Goal: Task Accomplishment & Management: Use online tool/utility

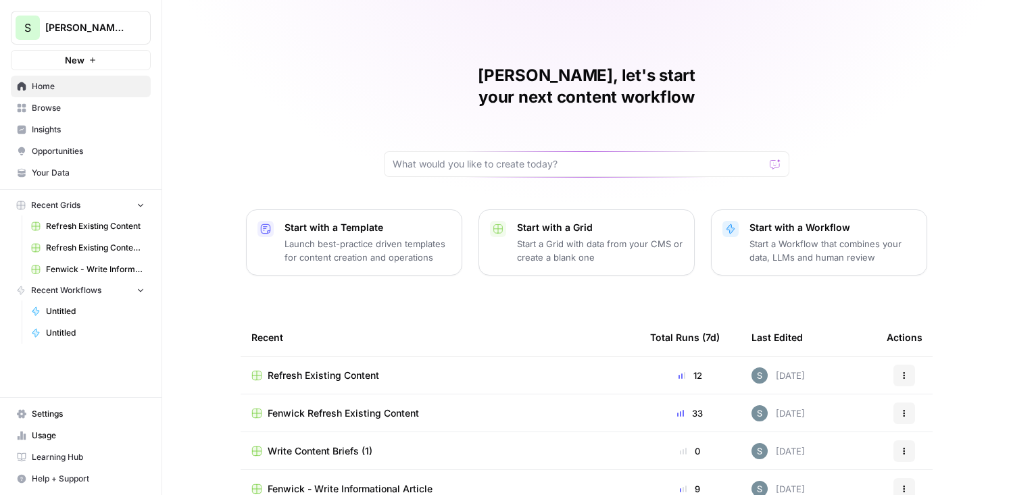
click at [86, 102] on span "Browse" at bounding box center [88, 108] width 113 height 12
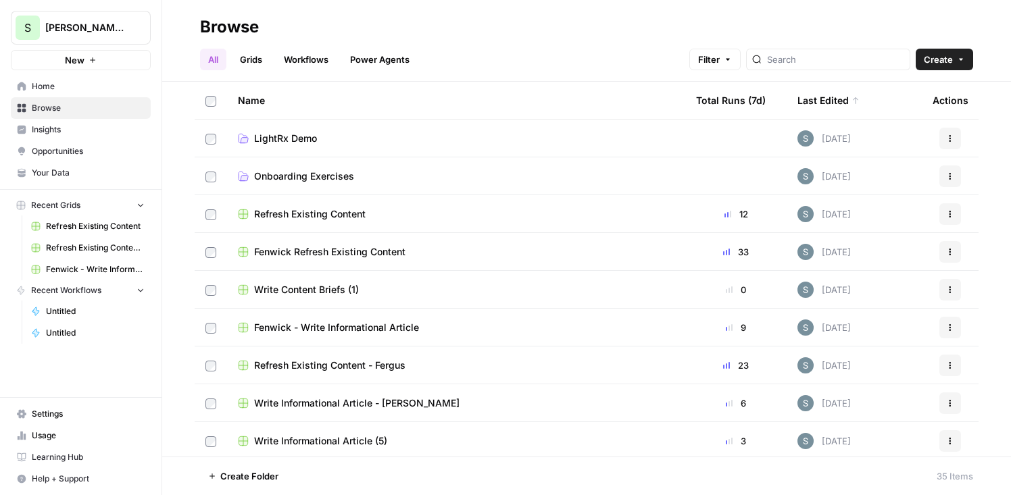
click at [103, 132] on span "Insights" at bounding box center [88, 130] width 113 height 12
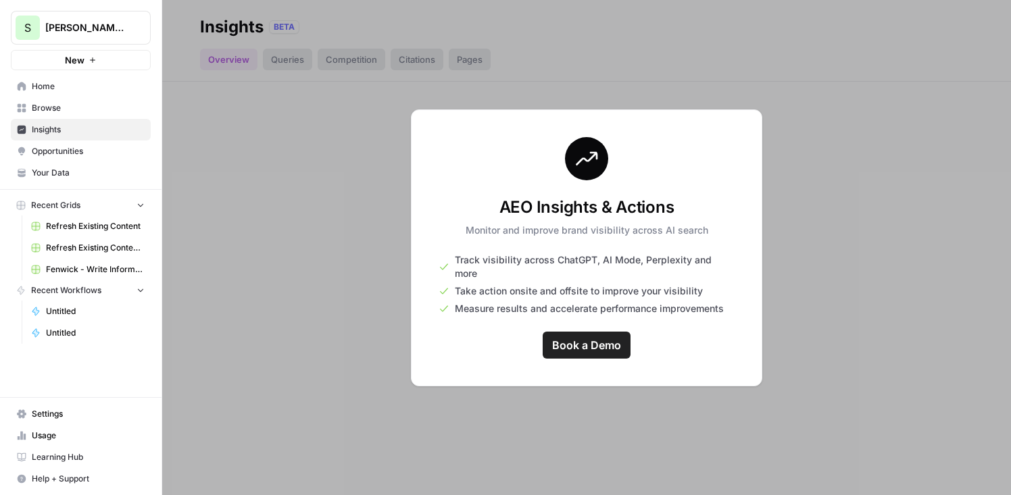
click at [104, 162] on link "Your Data" at bounding box center [81, 173] width 140 height 22
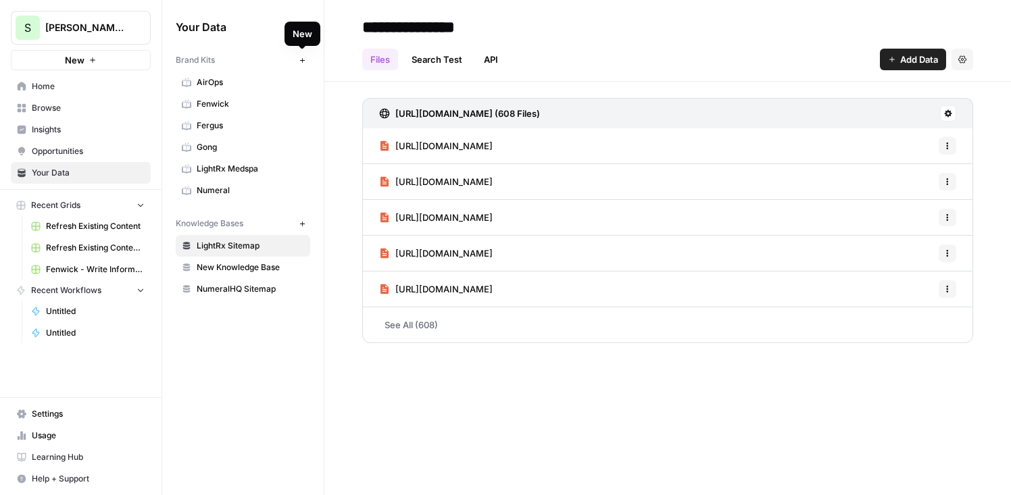
click at [304, 55] on button "New" at bounding box center [302, 60] width 16 height 16
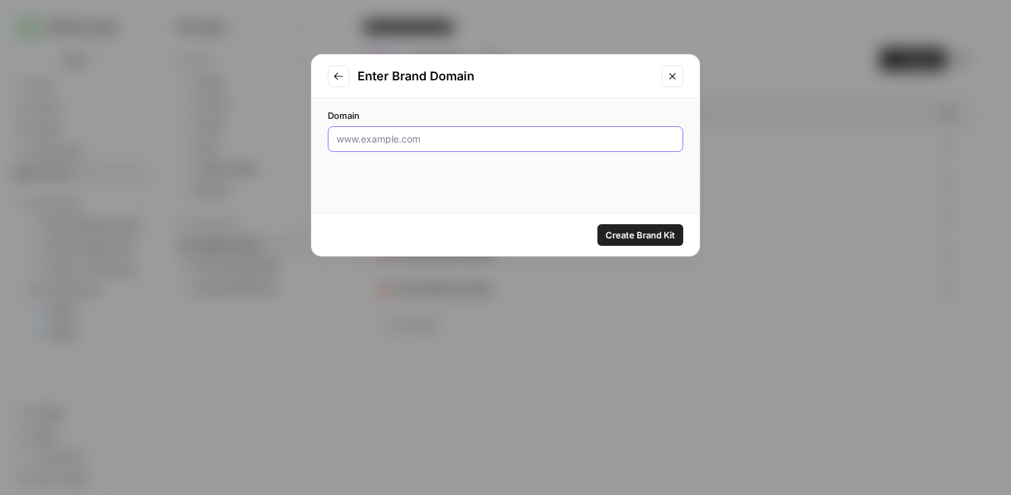
click at [436, 132] on input "Domain" at bounding box center [506, 139] width 338 height 14
paste input "https://www.liveflow.com/"
type input "https://www.liveflow.com/"
click at [640, 231] on span "Create Brand Kit" at bounding box center [640, 235] width 70 height 14
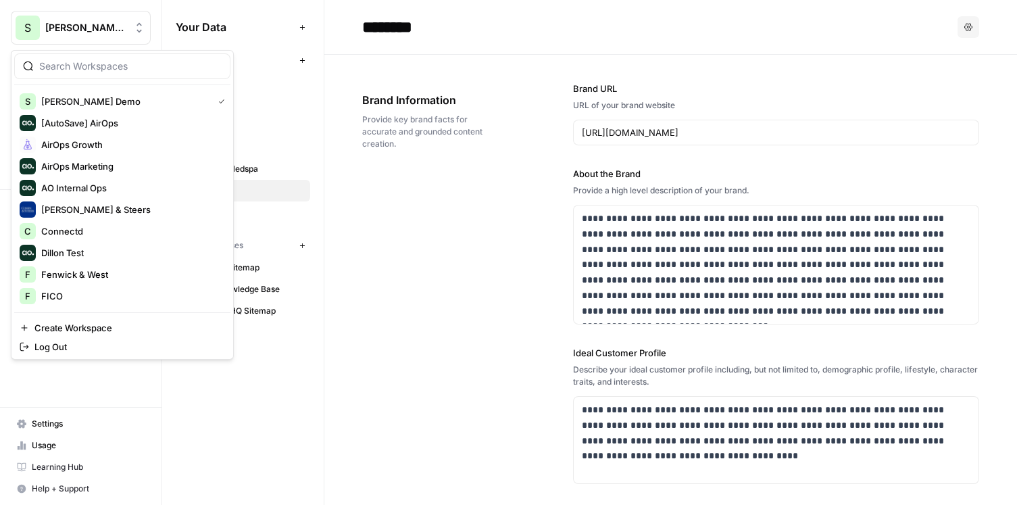
click at [100, 28] on span "Shanil Demo" at bounding box center [86, 28] width 82 height 14
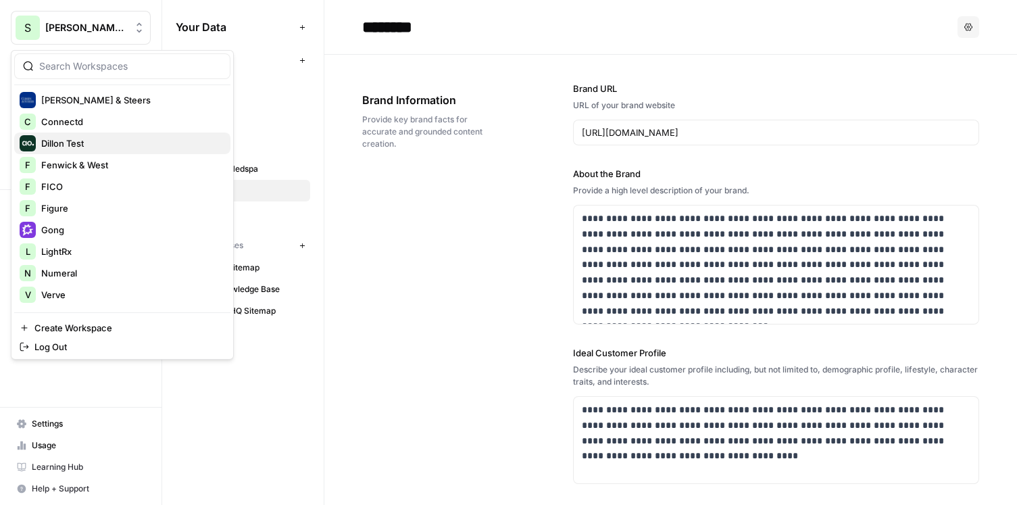
scroll to position [180, 0]
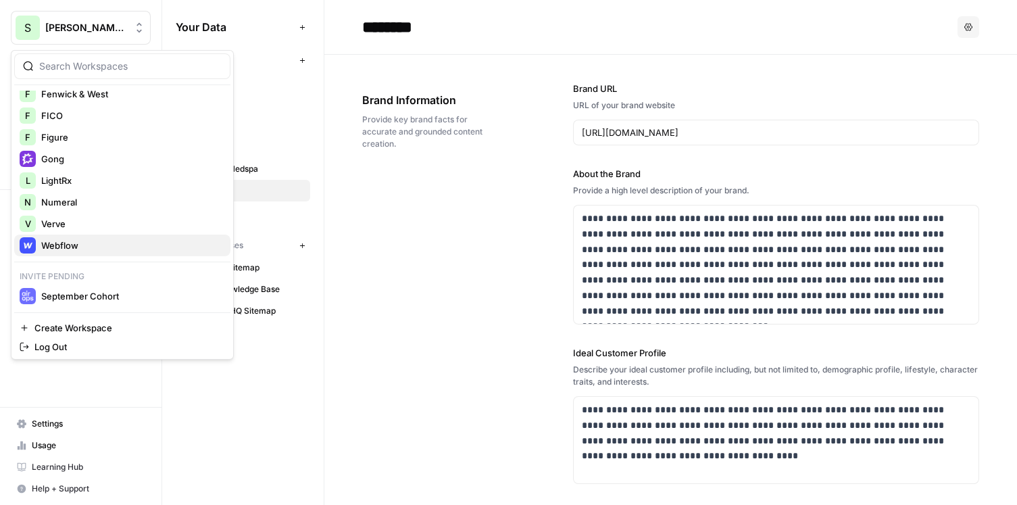
click at [119, 238] on div "Webflow" at bounding box center [122, 245] width 205 height 16
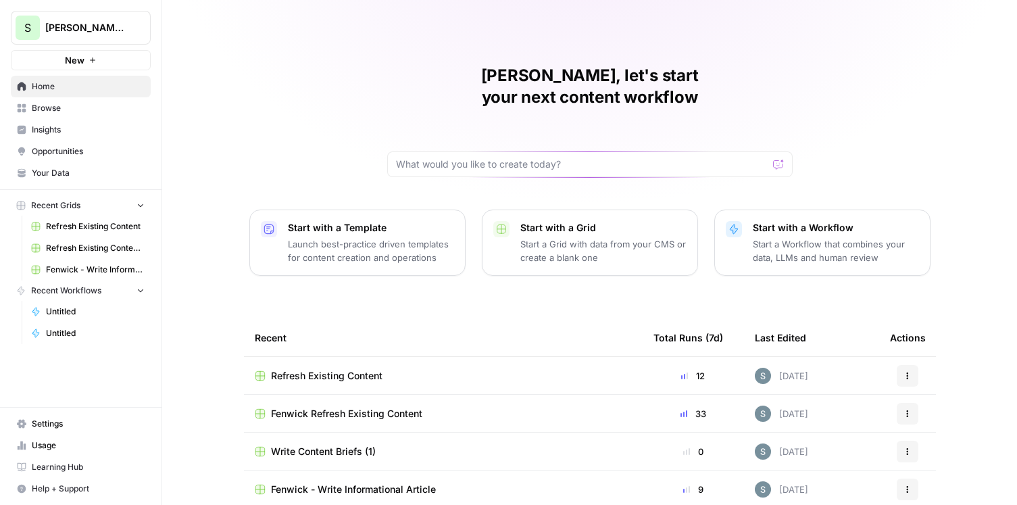
click at [97, 26] on span "Shanil Demo" at bounding box center [86, 28] width 82 height 14
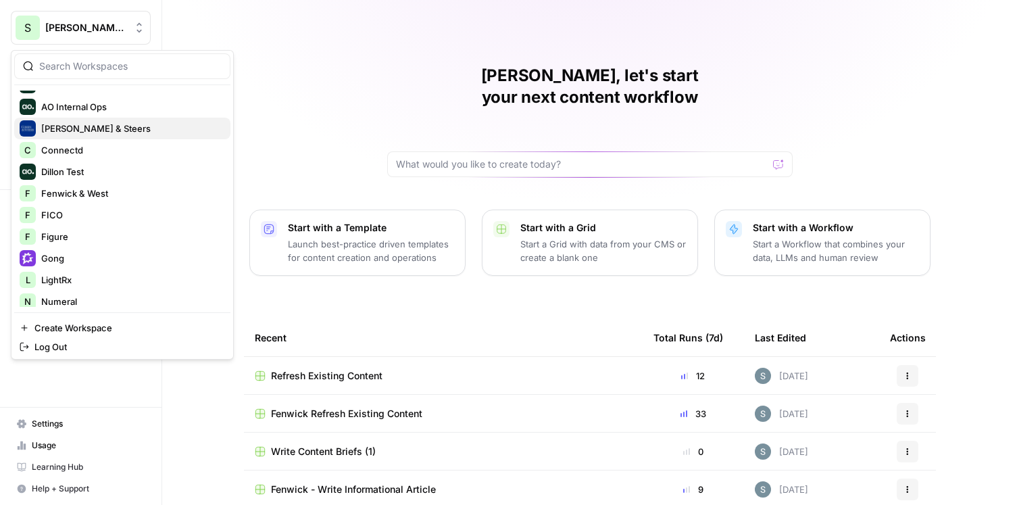
scroll to position [83, 0]
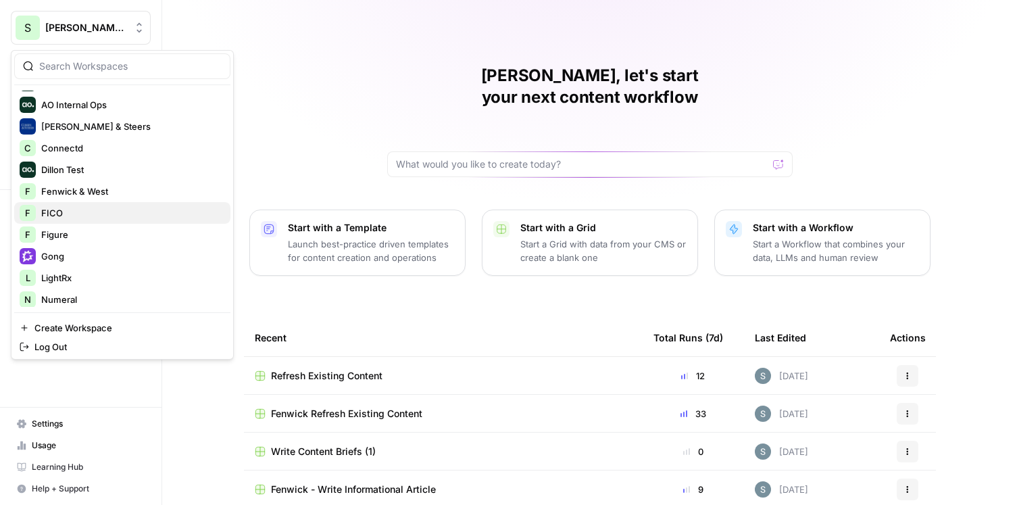
click at [111, 219] on span "FICO" at bounding box center [130, 213] width 178 height 14
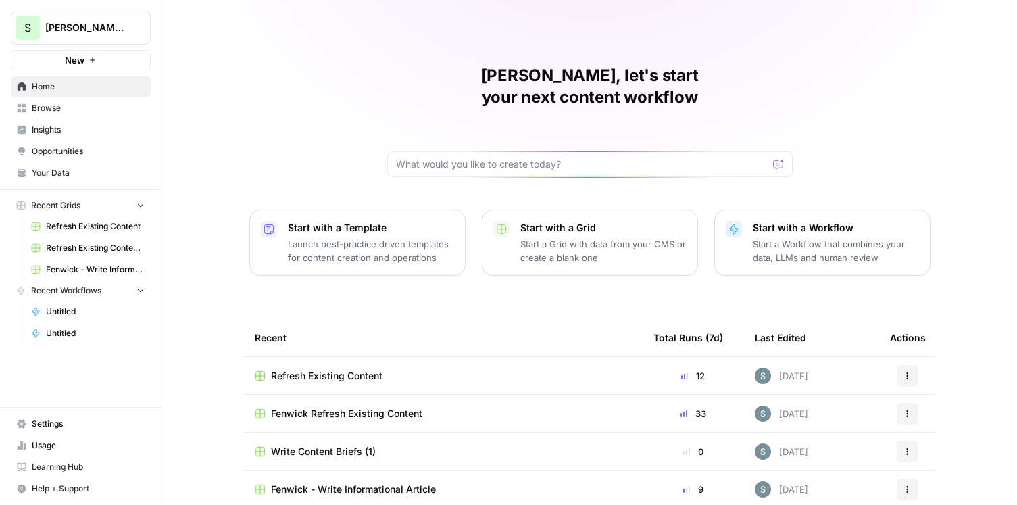
click at [94, 33] on span "Shanil Demo" at bounding box center [86, 28] width 82 height 14
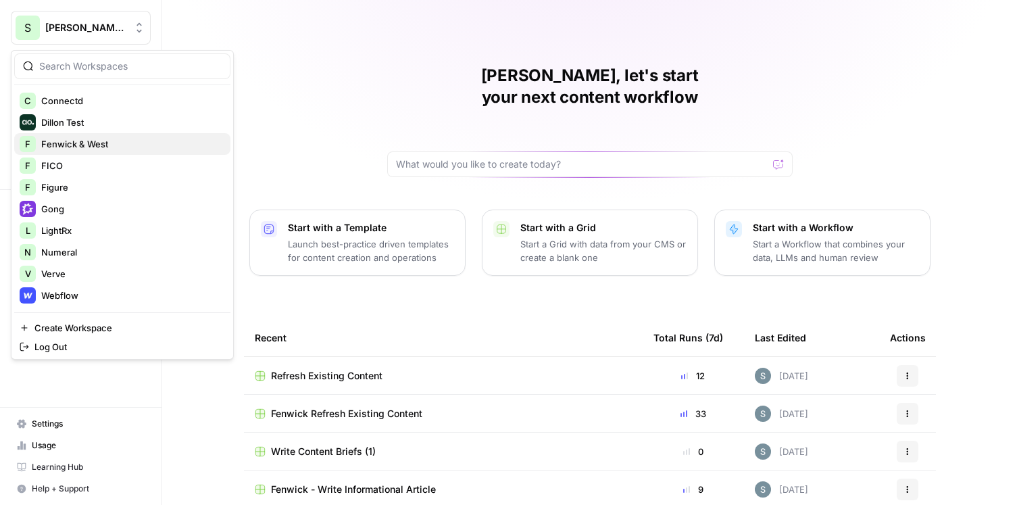
scroll to position [180, 0]
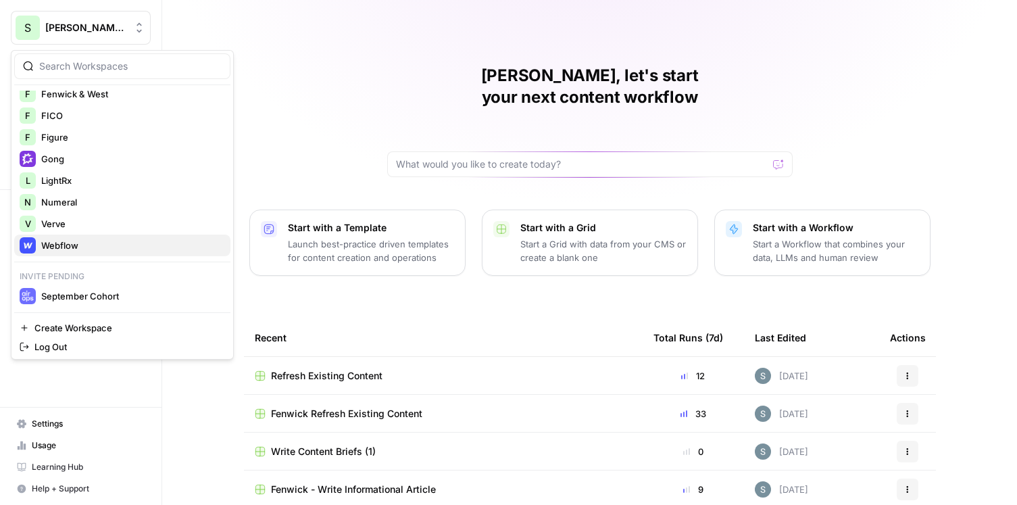
click at [92, 238] on div "Webflow" at bounding box center [122, 245] width 205 height 16
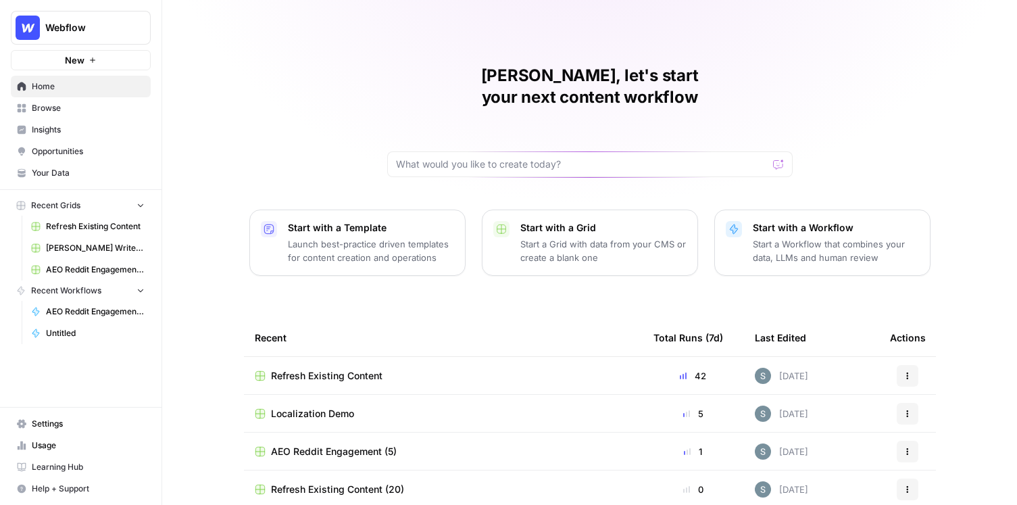
click at [259, 31] on div "[PERSON_NAME], let's start your next content workflow Start with a Template Lau…" at bounding box center [589, 321] width 855 height 643
click at [115, 172] on span "Your Data" at bounding box center [88, 173] width 113 height 12
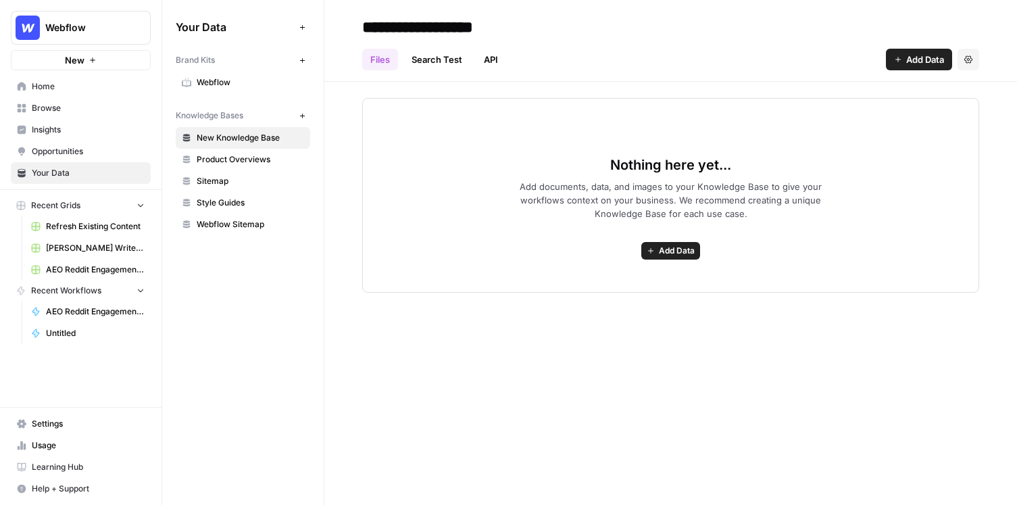
click at [211, 72] on link "Webflow" at bounding box center [243, 83] width 134 height 22
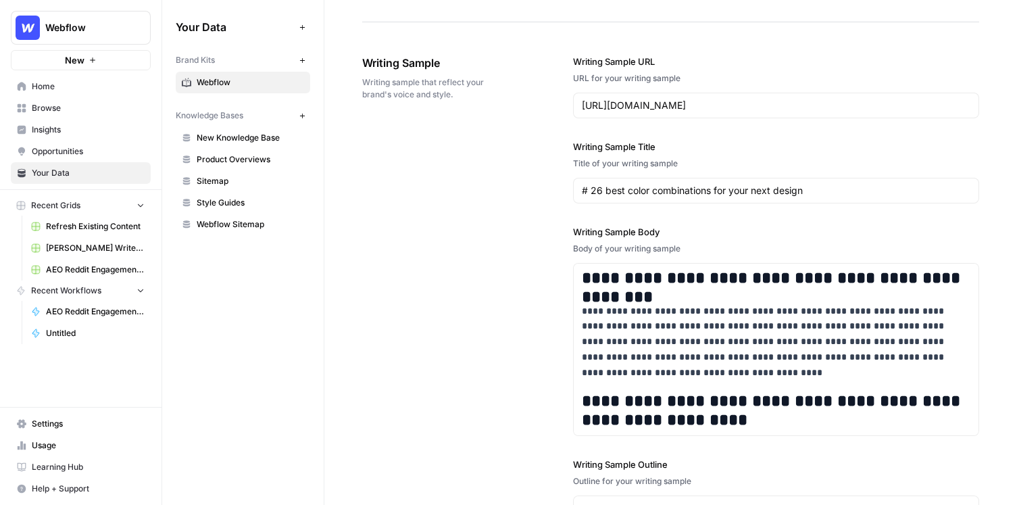
scroll to position [1534, 0]
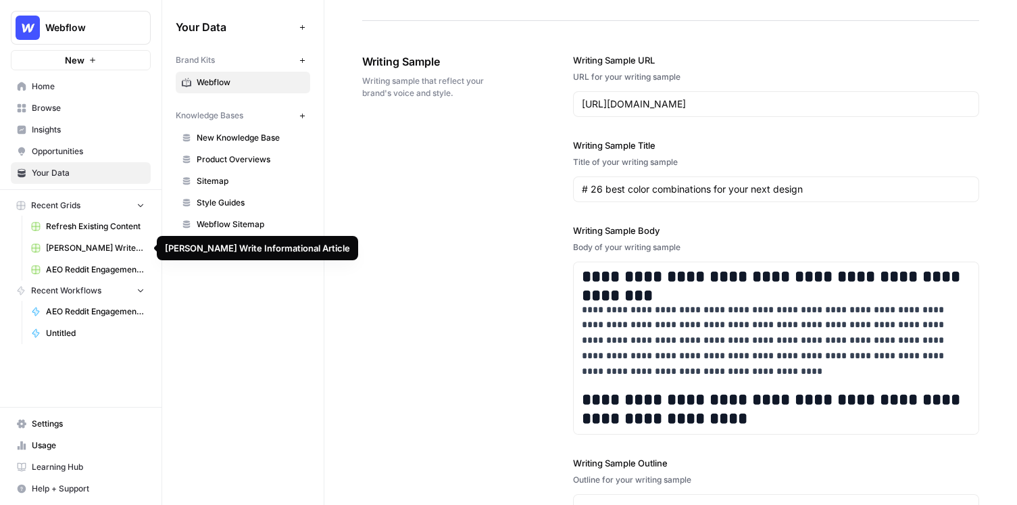
click at [109, 251] on span "[PERSON_NAME] Write Informational Article" at bounding box center [95, 248] width 99 height 12
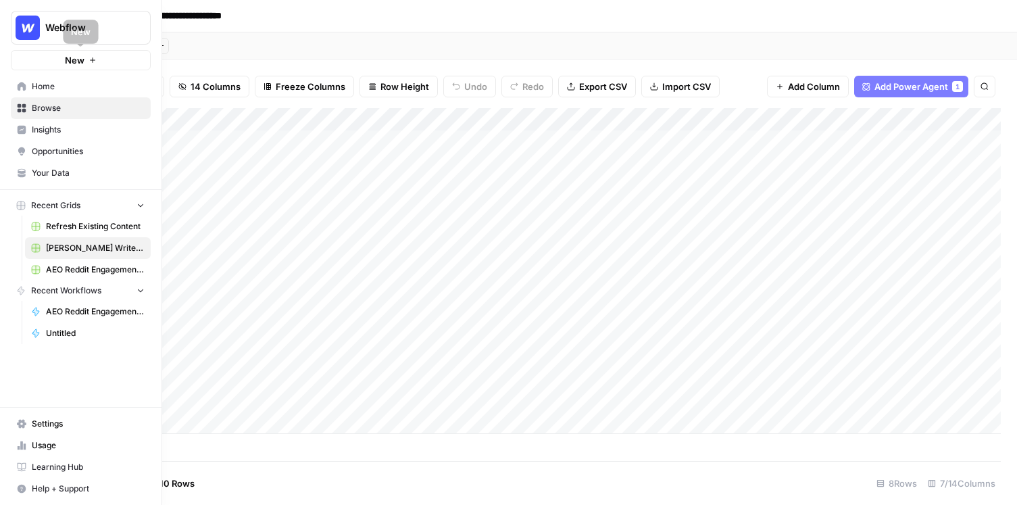
click at [53, 66] on button "New" at bounding box center [81, 60] width 140 height 20
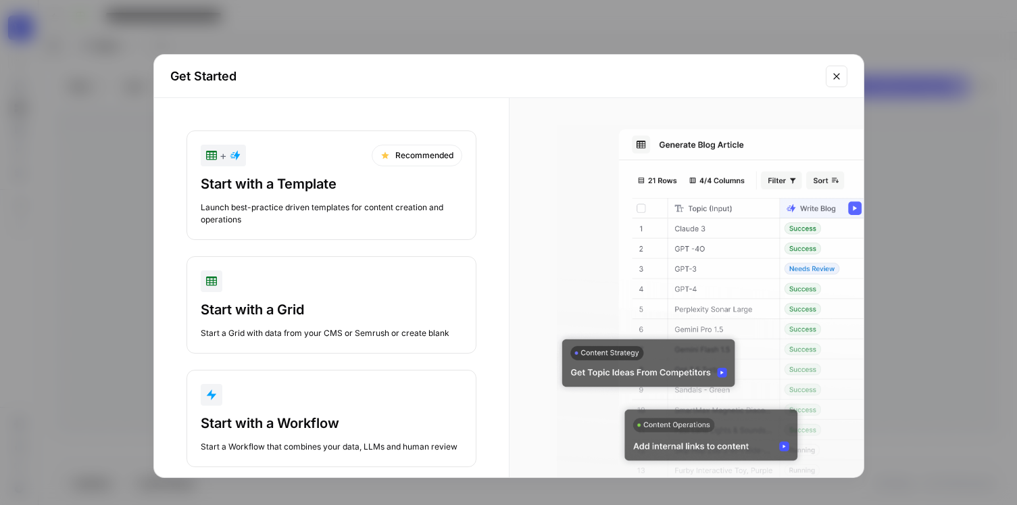
click at [314, 218] on div "Launch best-practice driven templates for content creation and operations" at bounding box center [332, 213] width 262 height 24
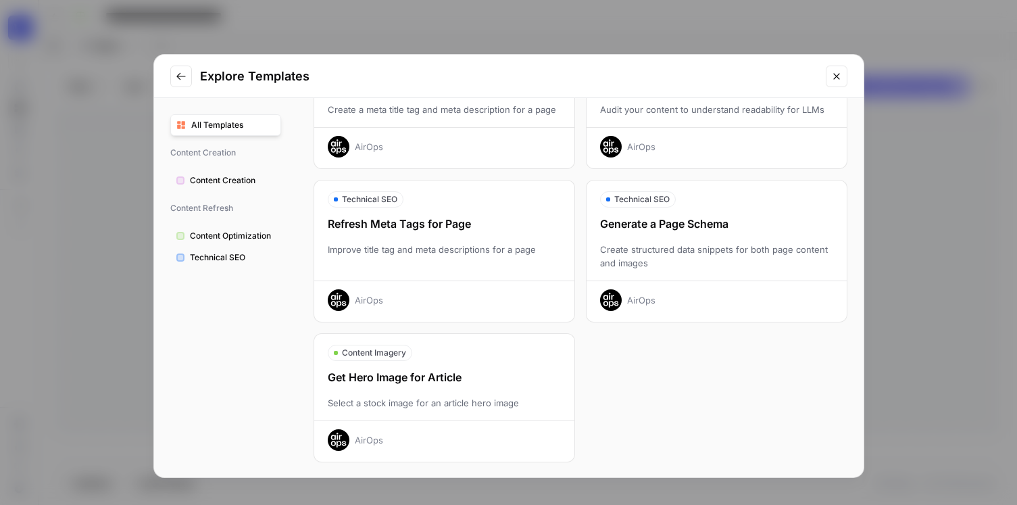
scroll to position [420, 0]
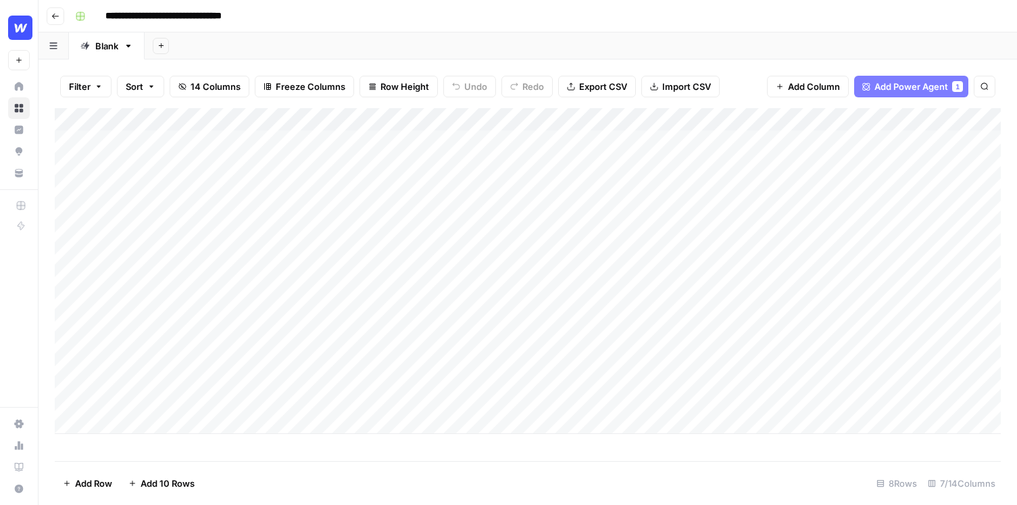
click at [456, 118] on div "Add Column" at bounding box center [528, 271] width 946 height 326
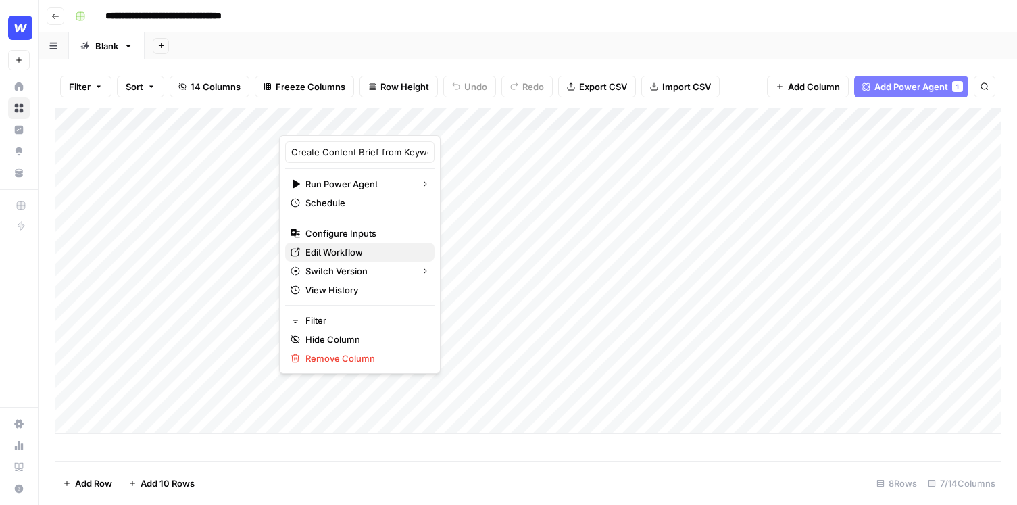
click at [353, 256] on span "Edit Workflow" at bounding box center [364, 252] width 118 height 14
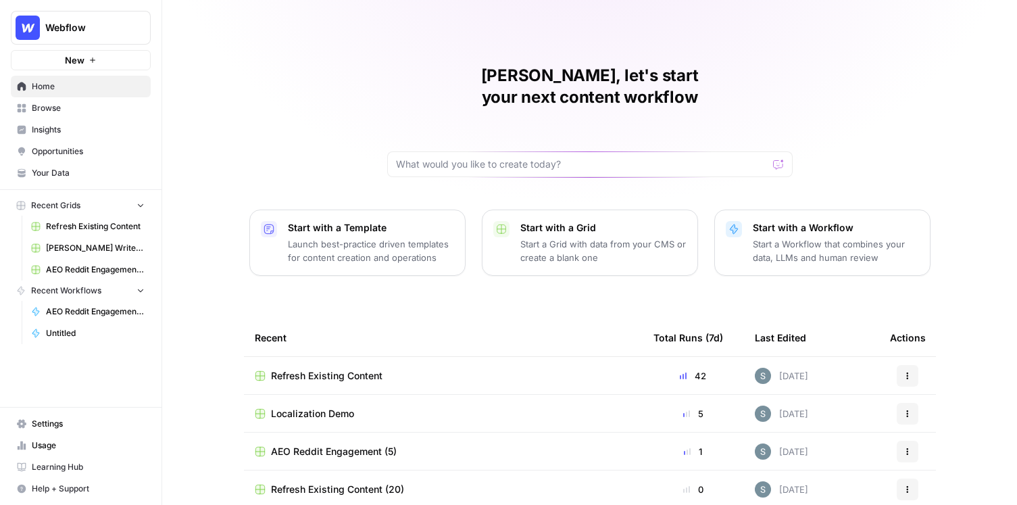
click at [79, 130] on span "Insights" at bounding box center [88, 130] width 113 height 12
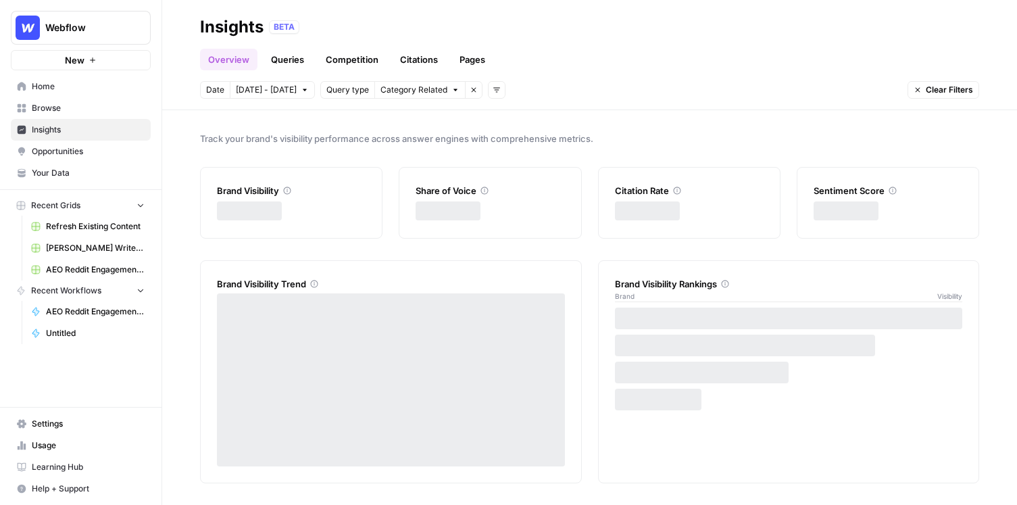
click at [86, 149] on span "Opportunities" at bounding box center [88, 151] width 113 height 12
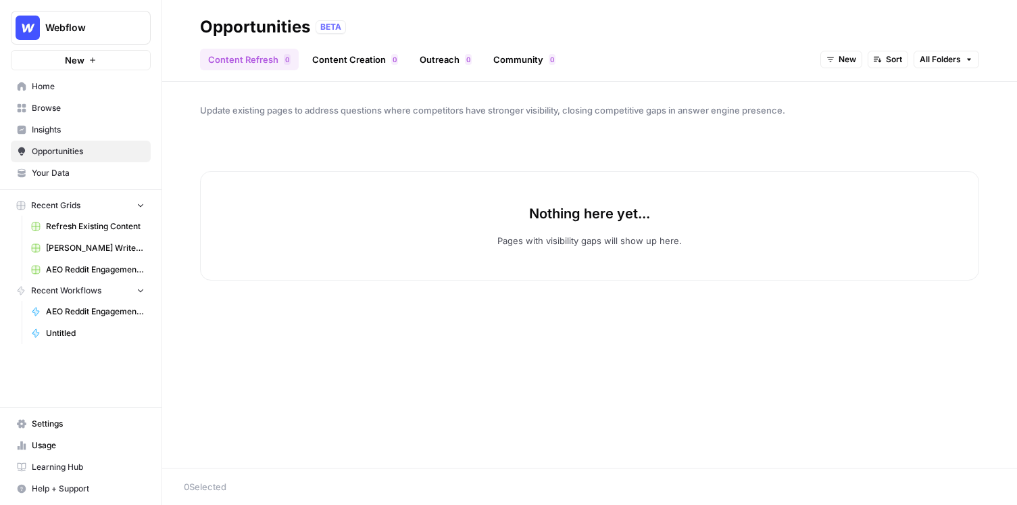
click at [77, 170] on span "Your Data" at bounding box center [88, 173] width 113 height 12
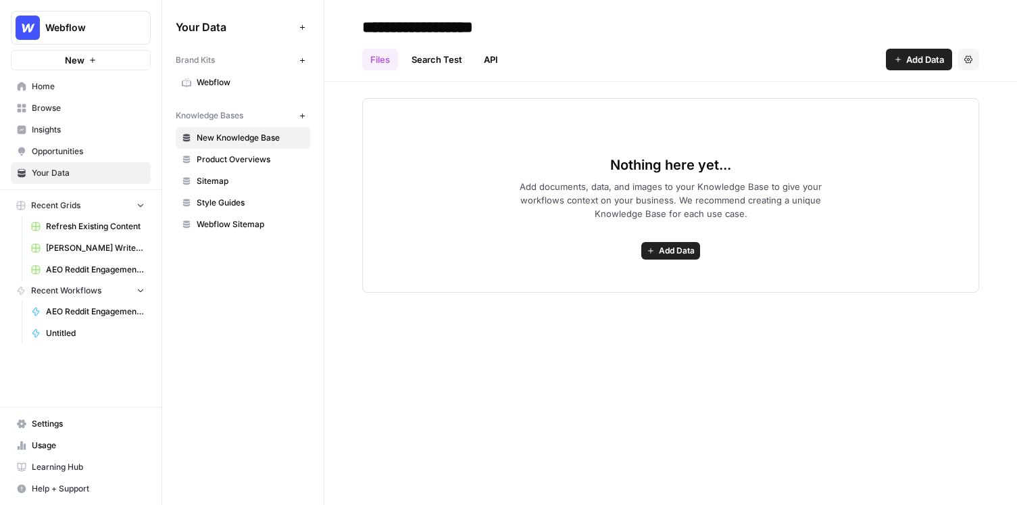
click at [239, 176] on span "Sitemap" at bounding box center [250, 181] width 107 height 12
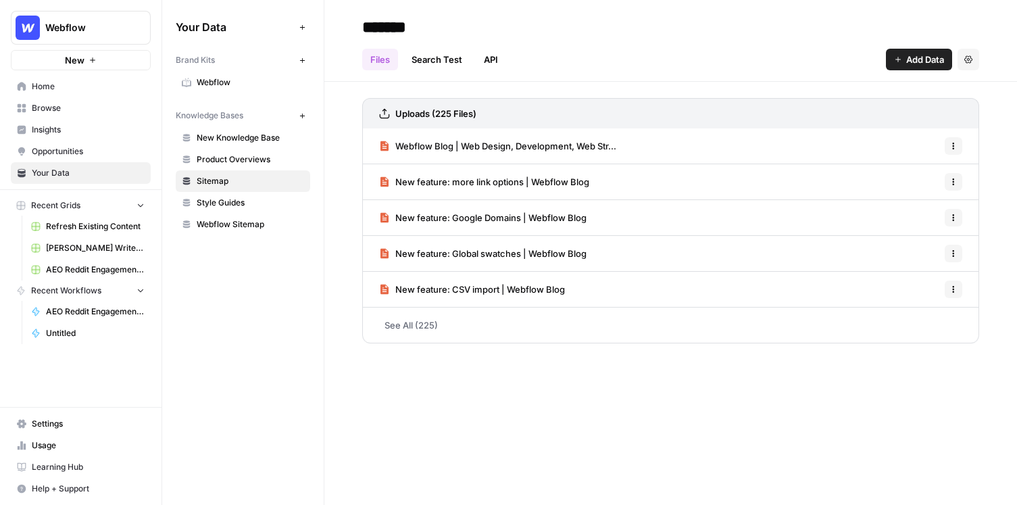
click at [282, 223] on span "Webflow Sitemap" at bounding box center [250, 224] width 107 height 12
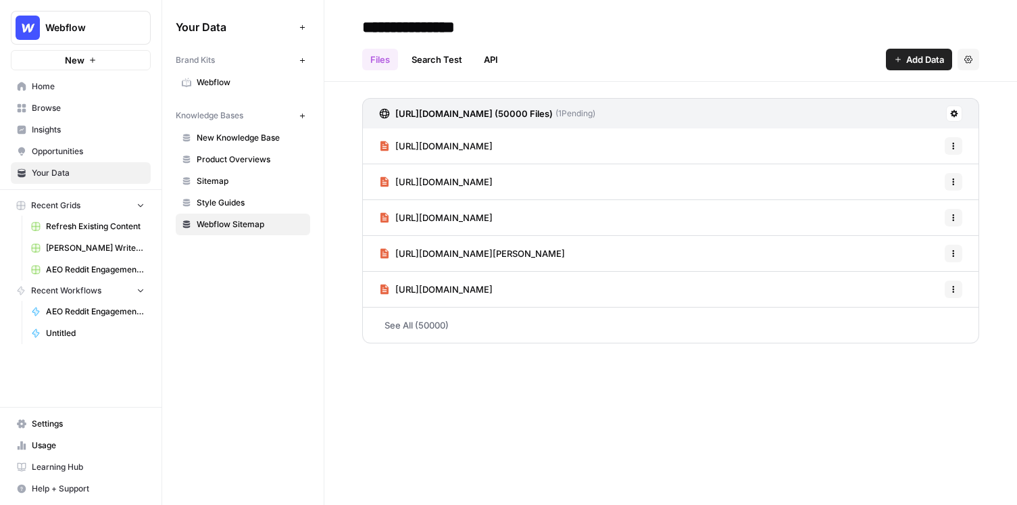
click at [114, 234] on link "Refresh Existing Content" at bounding box center [88, 227] width 126 height 22
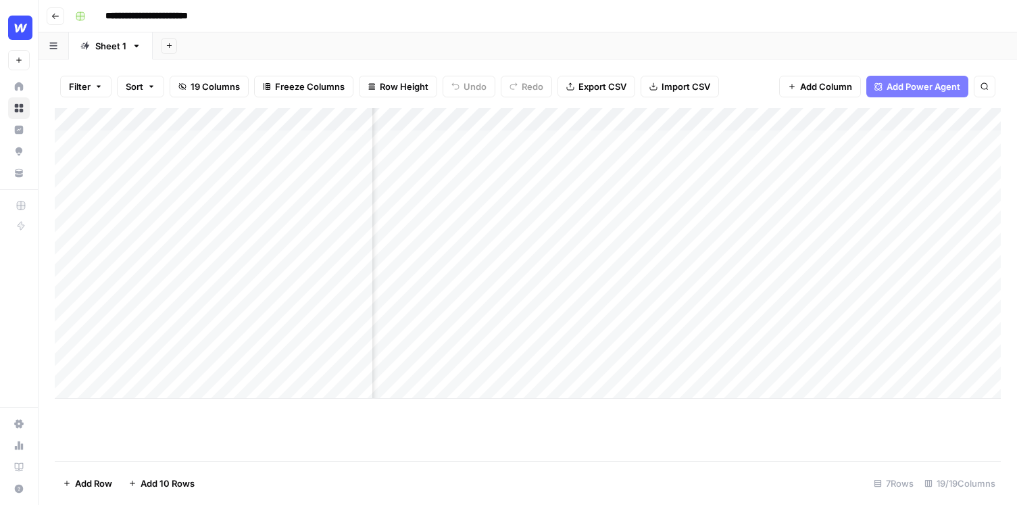
scroll to position [0, 663]
click at [675, 178] on div "Add Column" at bounding box center [528, 253] width 946 height 291
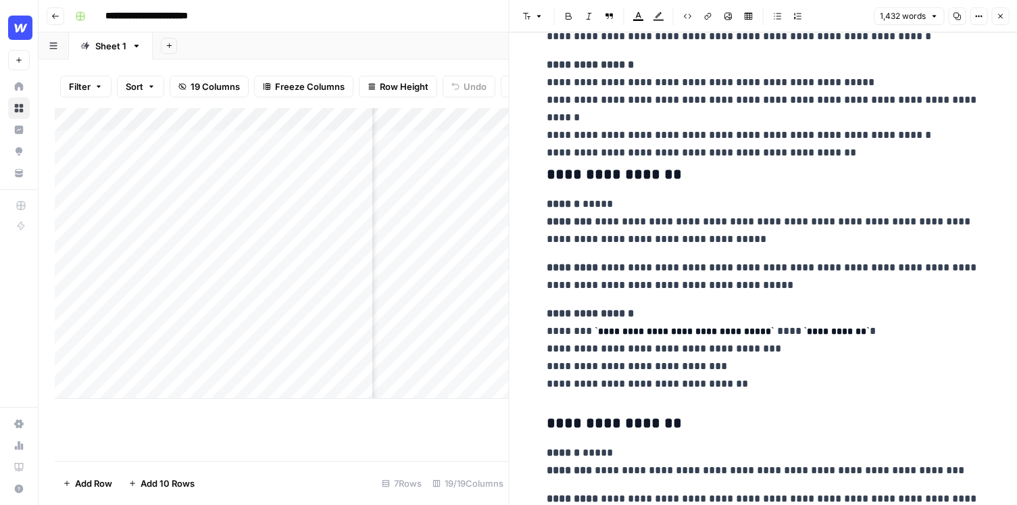
scroll to position [4176, 0]
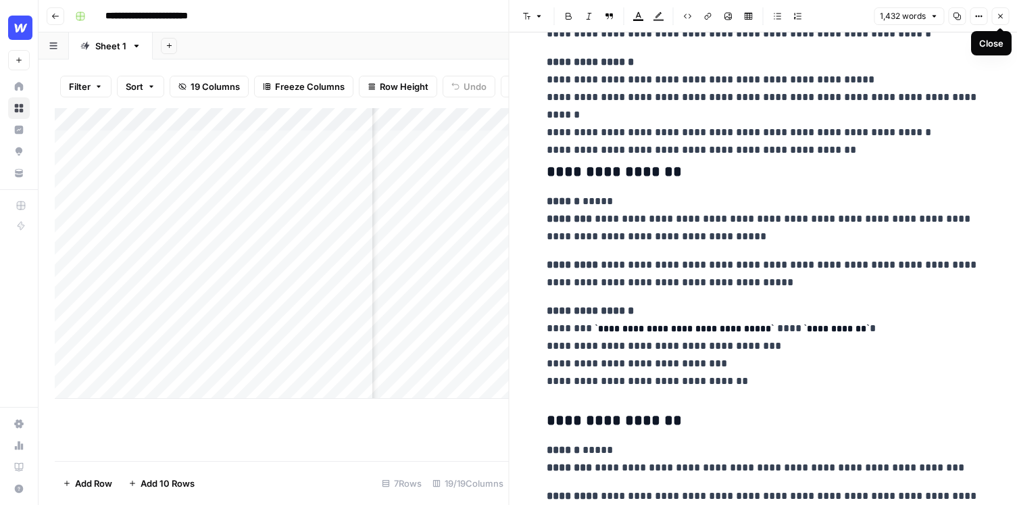
click at [1001, 18] on icon "button" at bounding box center [1000, 16] width 5 height 5
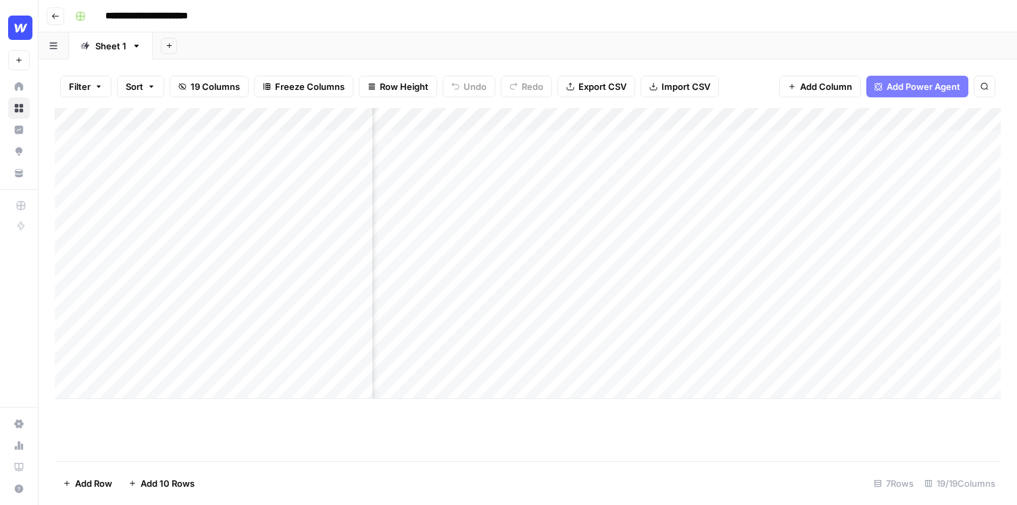
scroll to position [0, 1450]
click at [847, 280] on div "Add Column" at bounding box center [528, 253] width 946 height 291
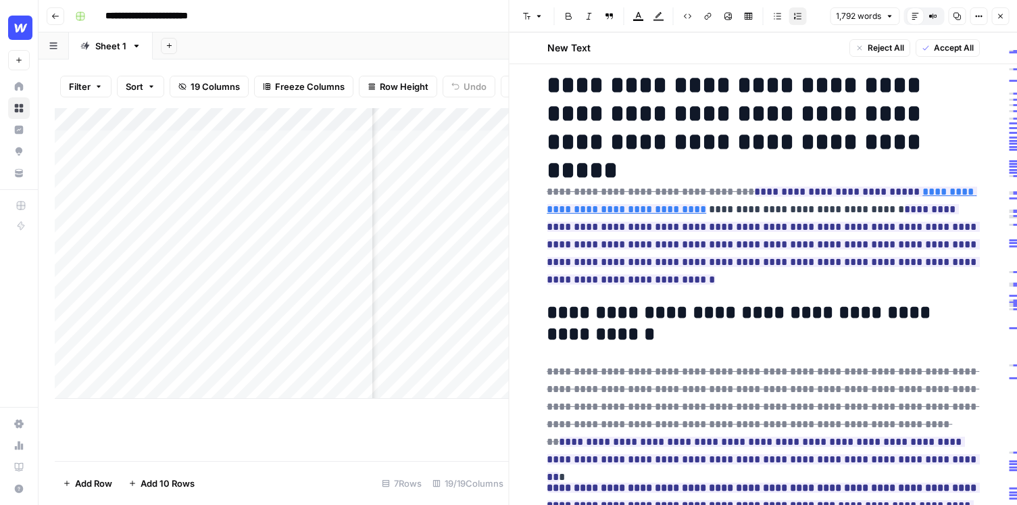
scroll to position [22, 0]
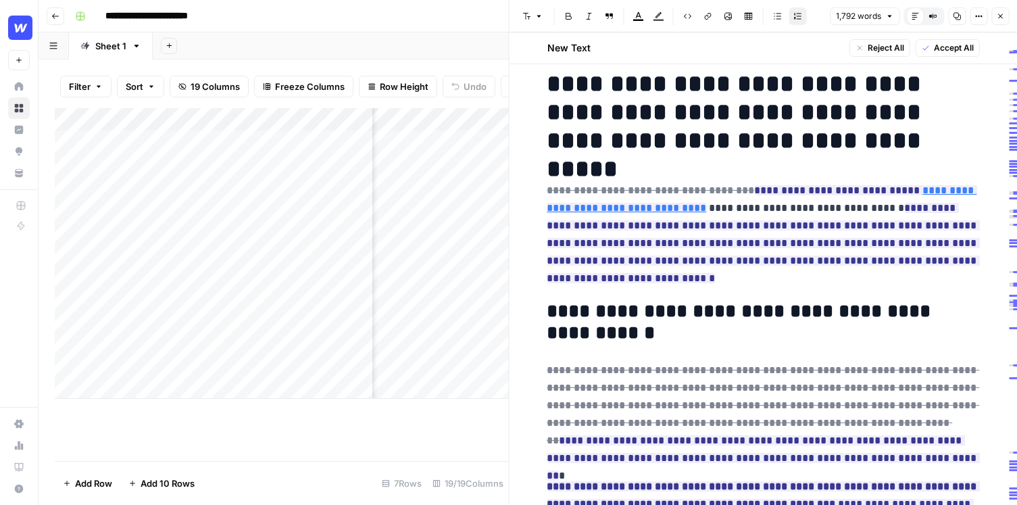
click at [797, 281] on p "**********" at bounding box center [763, 234] width 432 height 105
drag, startPoint x: 776, startPoint y: 285, endPoint x: 701, endPoint y: 230, distance: 93.3
click at [701, 230] on p "**********" at bounding box center [763, 234] width 432 height 105
click at [734, 275] on p "**********" at bounding box center [763, 234] width 432 height 105
click at [999, 16] on icon "button" at bounding box center [1000, 16] width 5 height 5
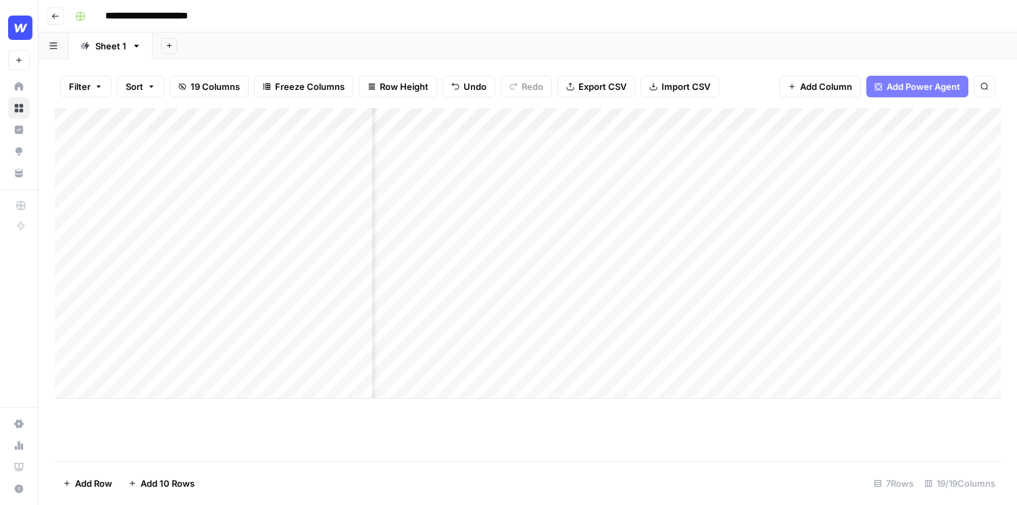
scroll to position [0, 1749]
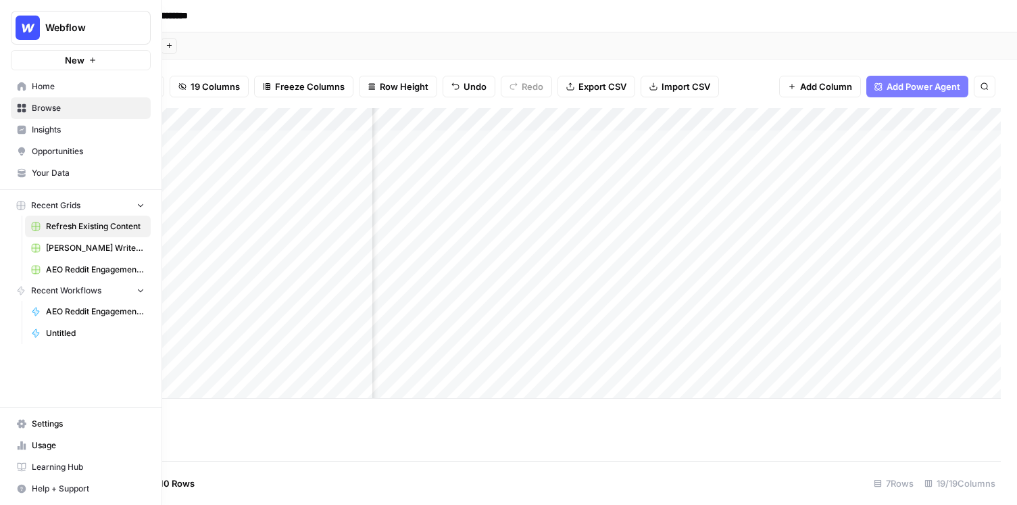
click at [68, 135] on span "Insights" at bounding box center [88, 130] width 113 height 12
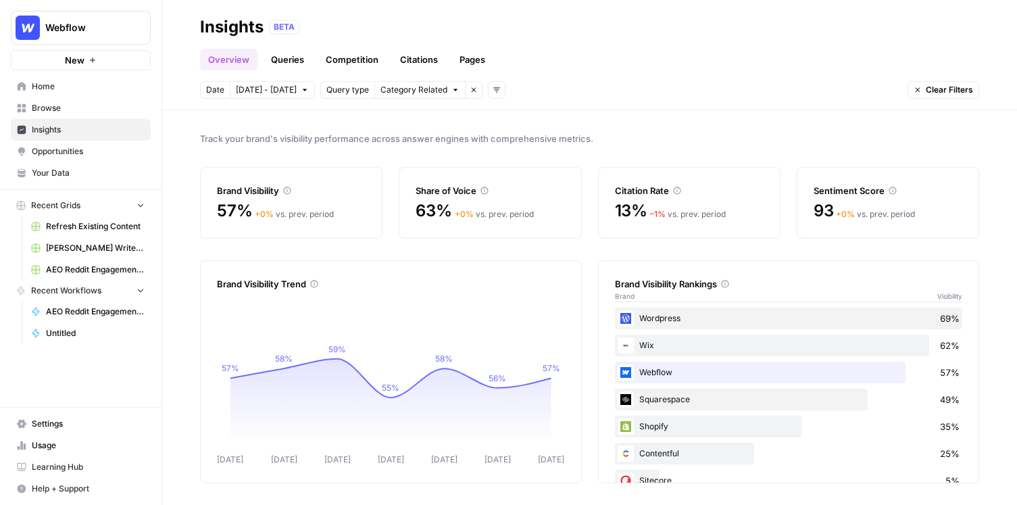
click at [290, 63] on link "Queries" at bounding box center [287, 60] width 49 height 22
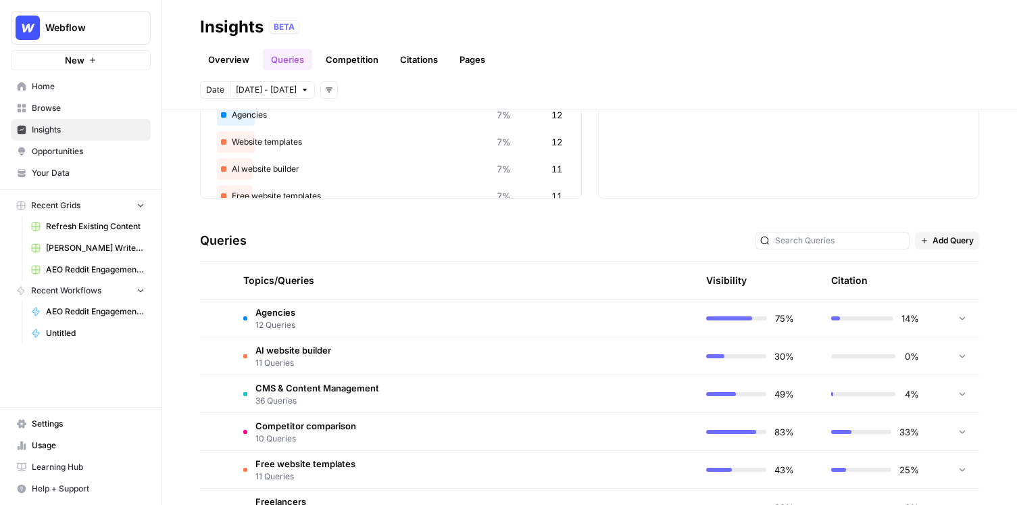
scroll to position [167, 0]
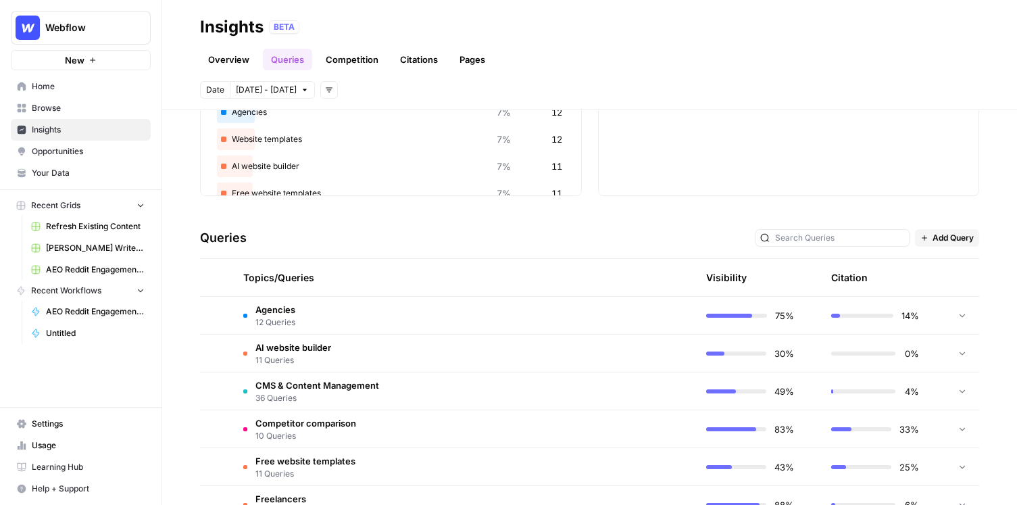
click at [587, 324] on td at bounding box center [631, 315] width 128 height 37
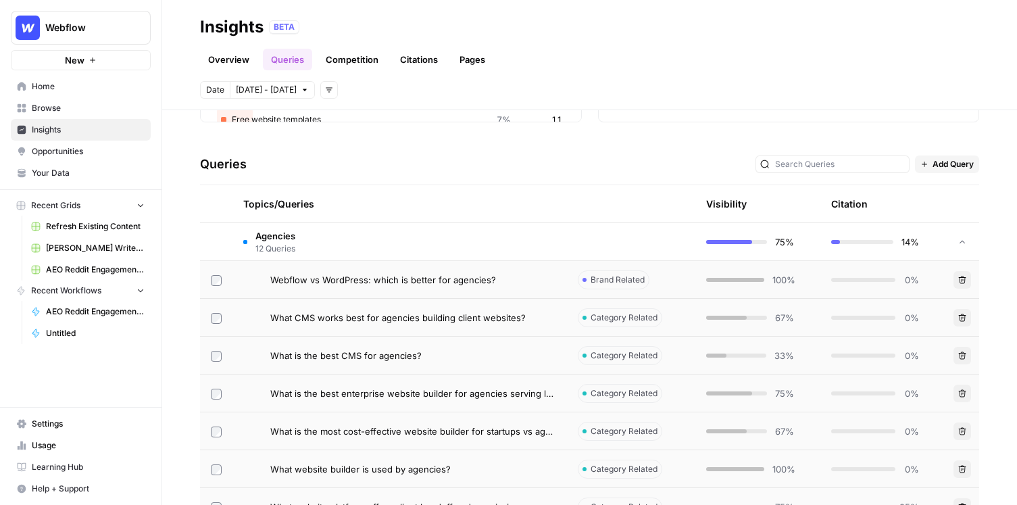
scroll to position [242, 0]
click at [485, 282] on span "Webflow vs WordPress: which is better for agencies?" at bounding box center [383, 279] width 226 height 14
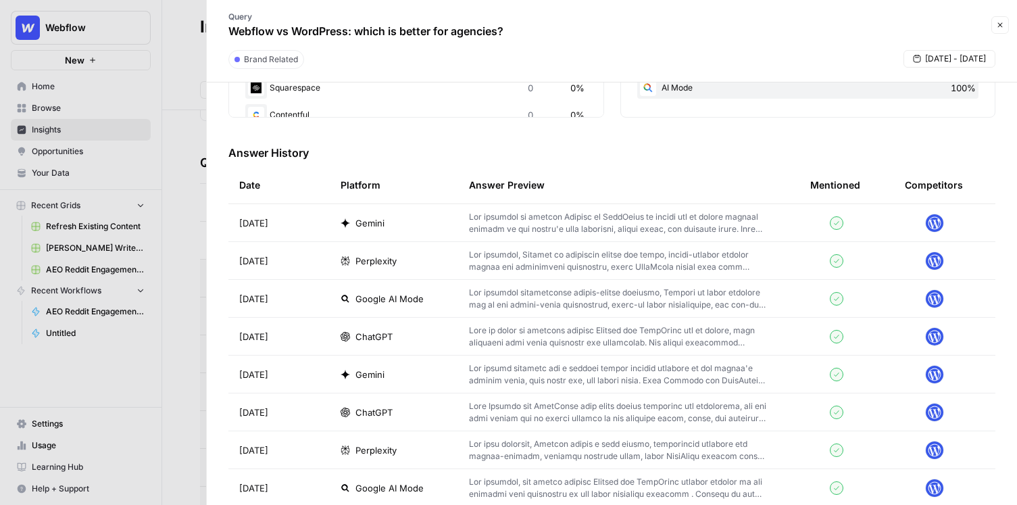
scroll to position [357, 0]
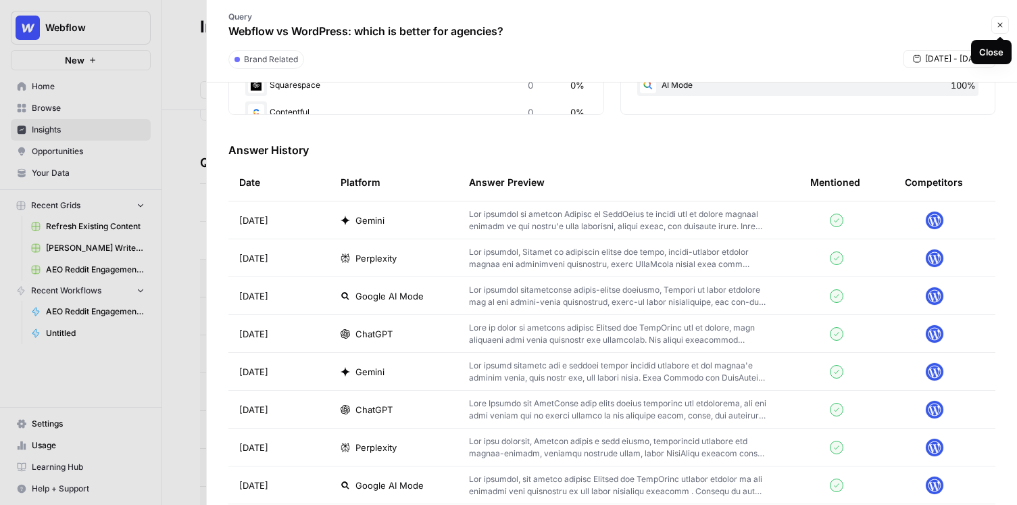
click at [999, 22] on icon "button" at bounding box center [1000, 25] width 8 height 8
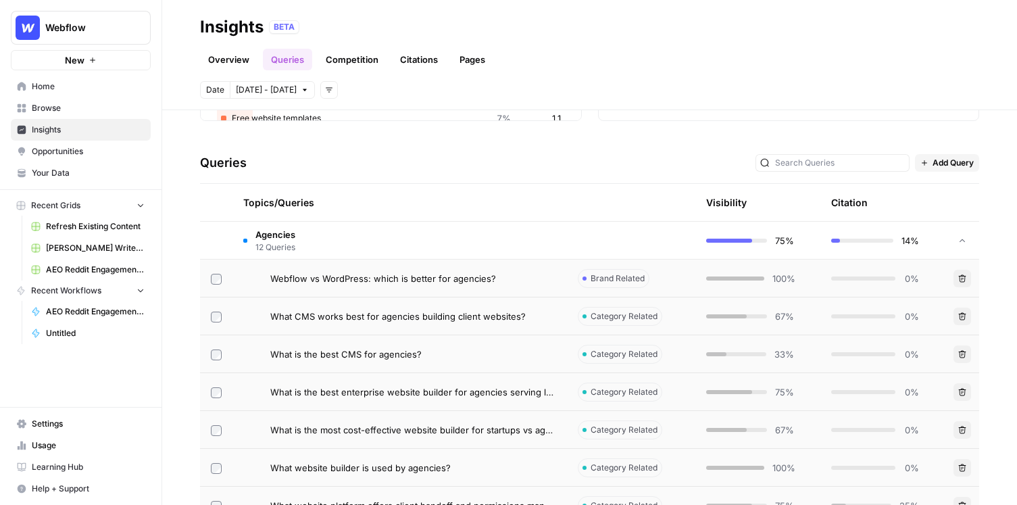
click at [423, 66] on link "Citations" at bounding box center [419, 60] width 54 height 22
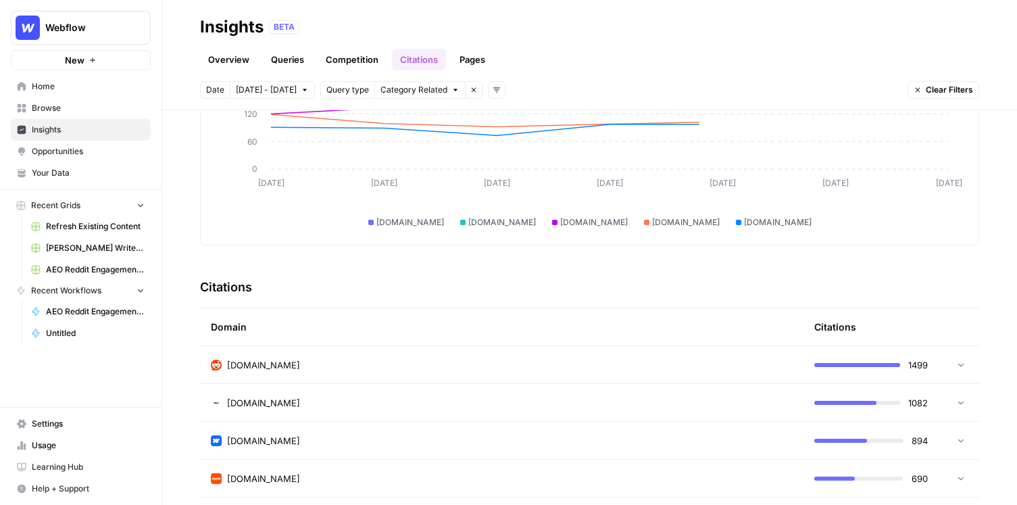
scroll to position [161, 0]
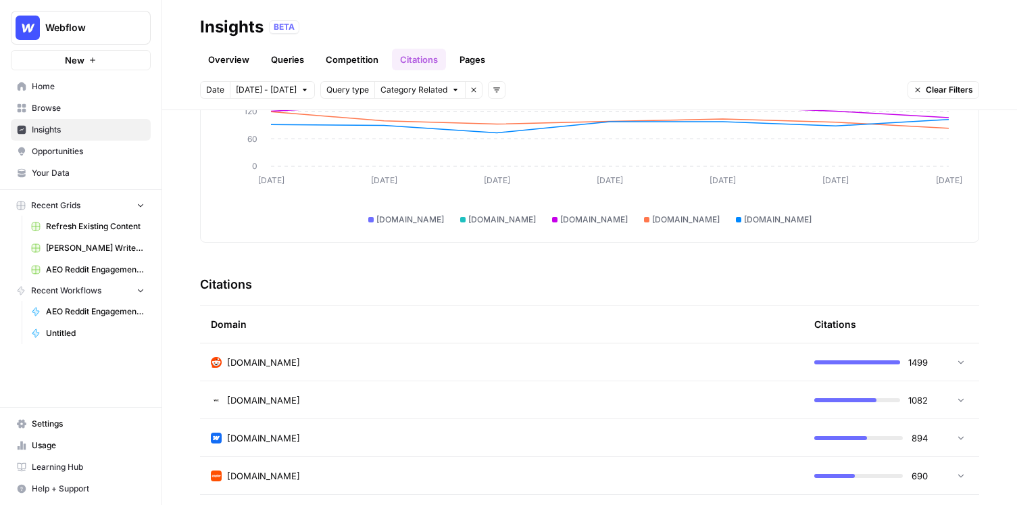
click at [421, 362] on div "reddit.com" at bounding box center [502, 362] width 582 height 14
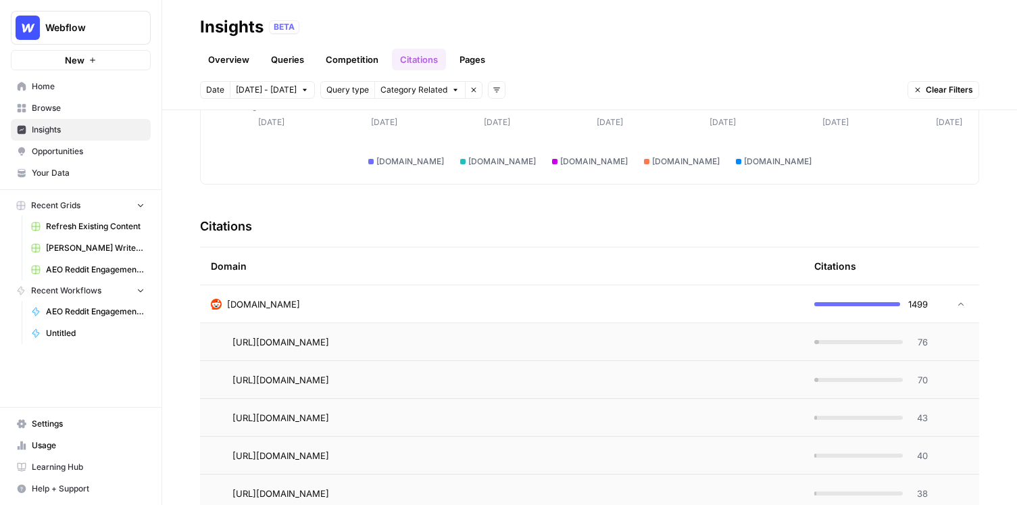
scroll to position [216, 0]
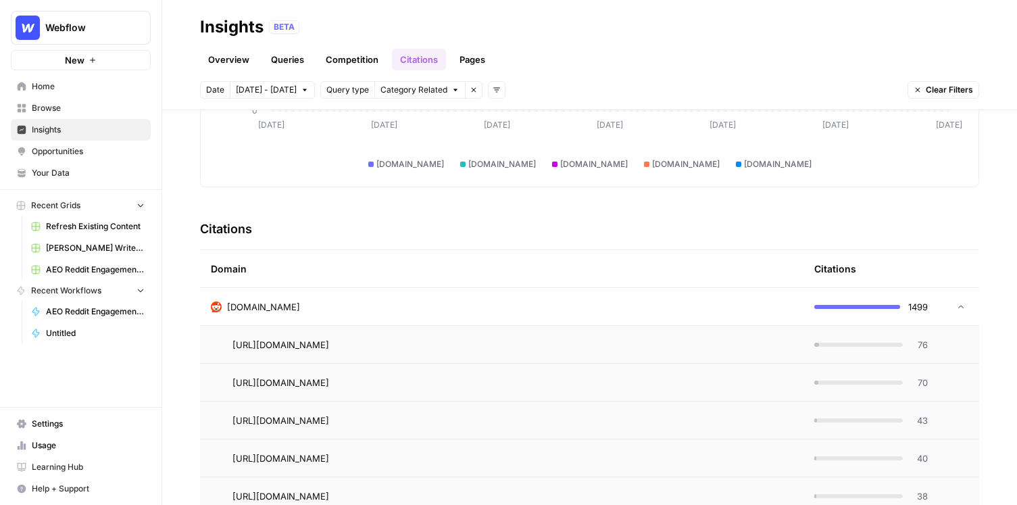
click at [102, 156] on span "Opportunities" at bounding box center [88, 151] width 113 height 12
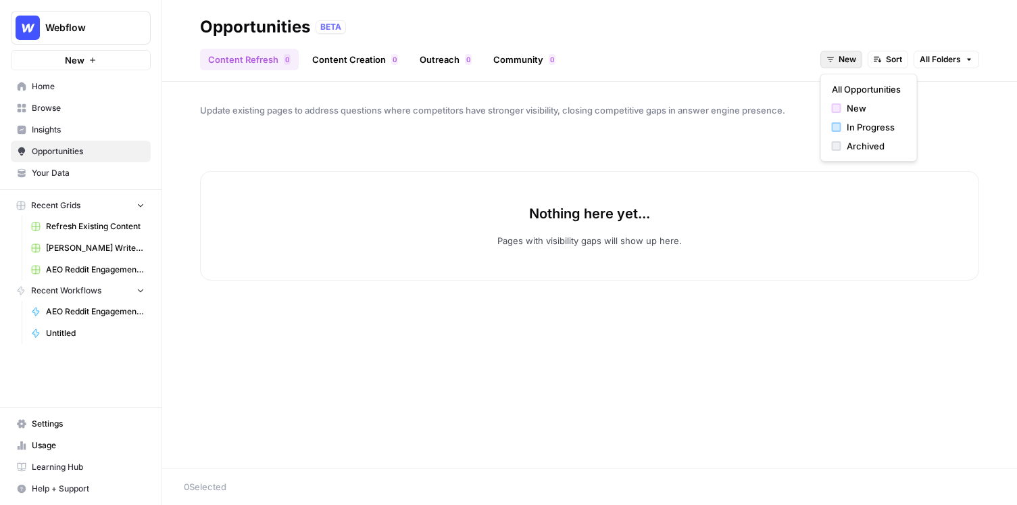
click at [840, 61] on span "New" at bounding box center [848, 59] width 18 height 12
click at [853, 122] on span "In Progress" at bounding box center [874, 127] width 54 height 14
click at [838, 49] on div "In Progress Sort All Folders" at bounding box center [886, 60] width 187 height 22
click at [837, 54] on span "In Progress" at bounding box center [833, 59] width 45 height 12
click at [822, 146] on span "Archived" at bounding box center [847, 146] width 54 height 14
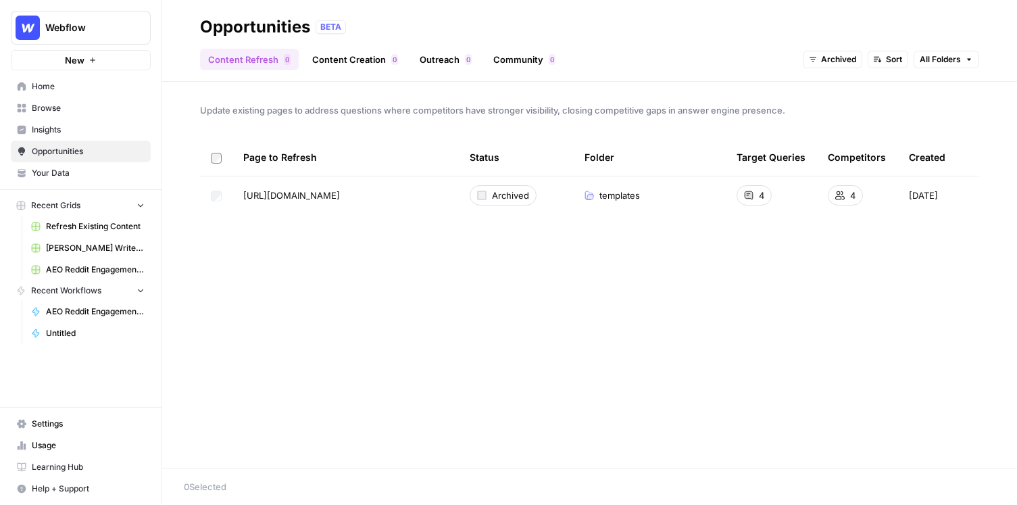
click at [211, 159] on label at bounding box center [216, 157] width 11 height 12
click at [933, 32] on div "Opportunities BETA" at bounding box center [589, 27] width 779 height 22
click at [362, 59] on link "Content Creation 0" at bounding box center [355, 60] width 102 height 22
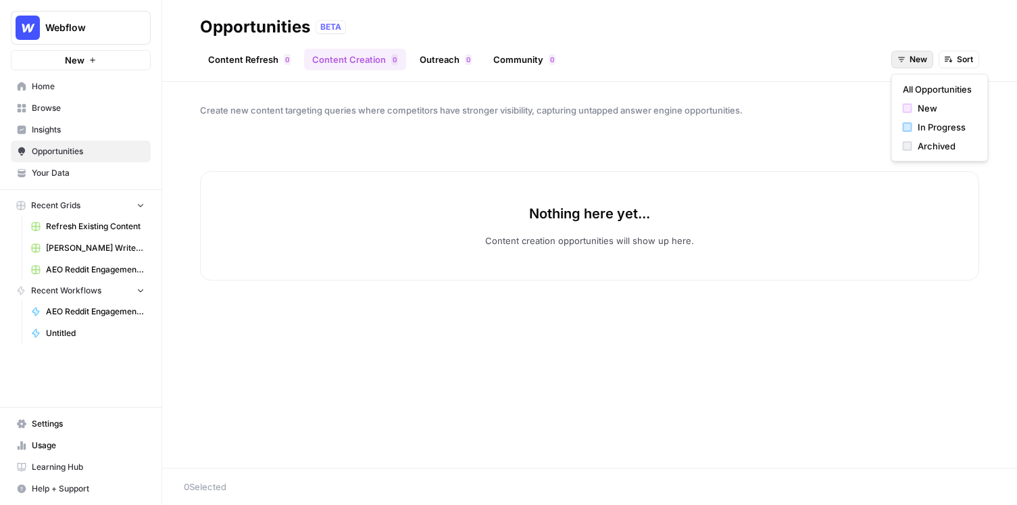
click at [916, 59] on span "New" at bounding box center [919, 59] width 18 height 12
click at [964, 52] on button "Sort" at bounding box center [959, 60] width 41 height 18
click at [920, 45] on div "Content Refresh 0 Content Creation 0 Outreach 0 Community 0 New Sort" at bounding box center [589, 54] width 779 height 32
click at [919, 51] on button "New" at bounding box center [912, 60] width 42 height 18
click at [916, 147] on div "Archived" at bounding box center [940, 146] width 74 height 14
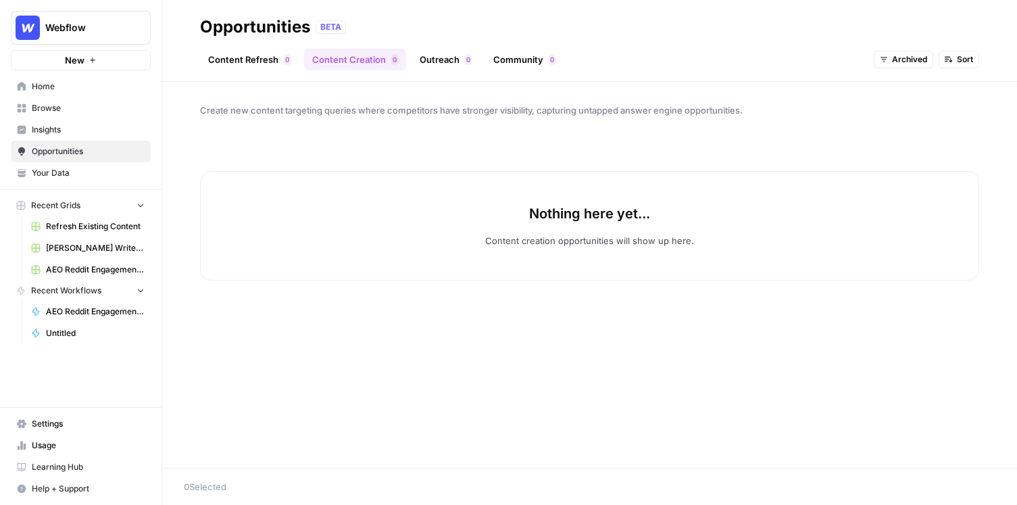
click at [889, 59] on button "Archived" at bounding box center [903, 60] width 59 height 18
click at [897, 108] on div "New" at bounding box center [922, 108] width 74 height 14
click at [919, 60] on span "New" at bounding box center [919, 59] width 18 height 12
click at [912, 124] on div "In Progress" at bounding box center [940, 127] width 74 height 14
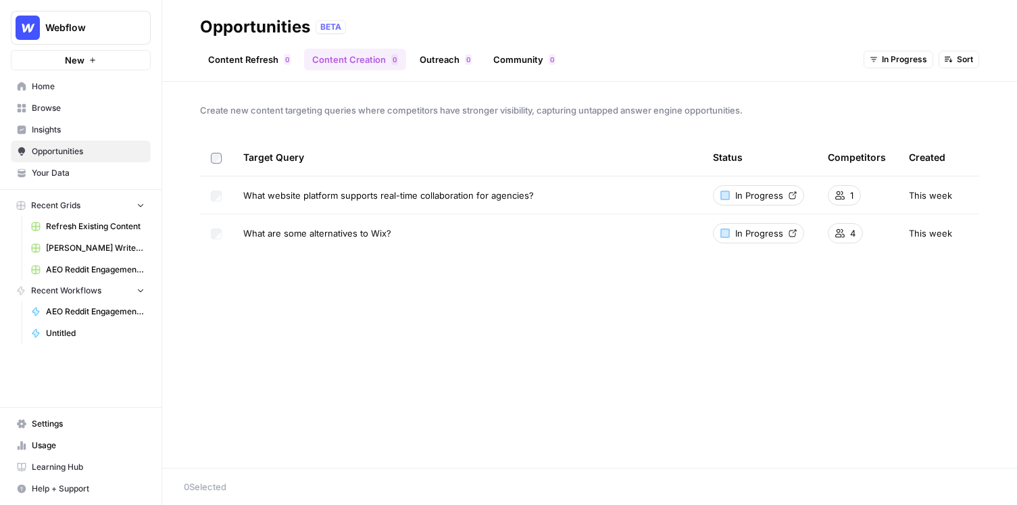
click at [496, 95] on div "Create new content targeting queries where competitors have stronger visibility…" at bounding box center [589, 275] width 855 height 386
click at [453, 102] on div "Create new content targeting queries where competitors have stronger visibility…" at bounding box center [589, 275] width 855 height 386
click at [418, 53] on link "Outreach 0" at bounding box center [446, 60] width 68 height 22
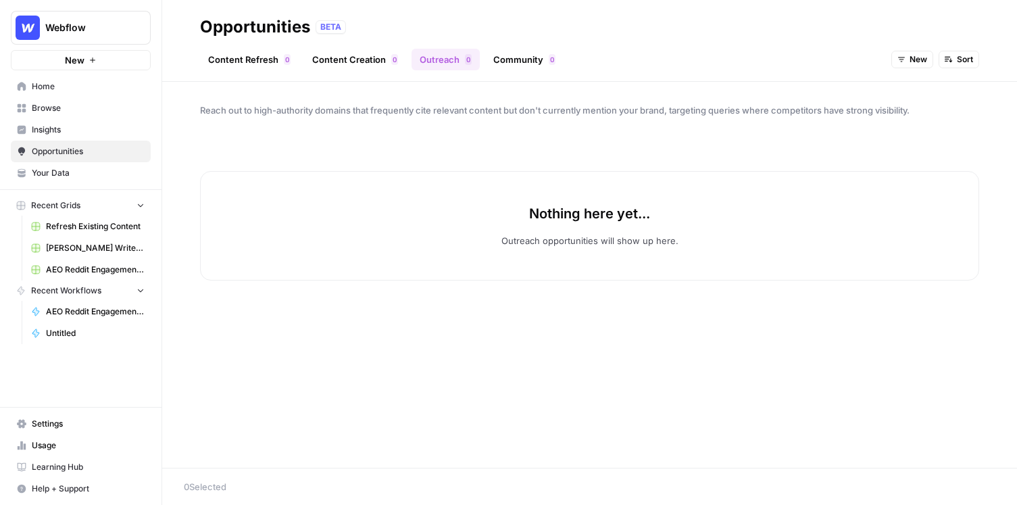
click at [518, 53] on link "Community 0" at bounding box center [524, 60] width 78 height 22
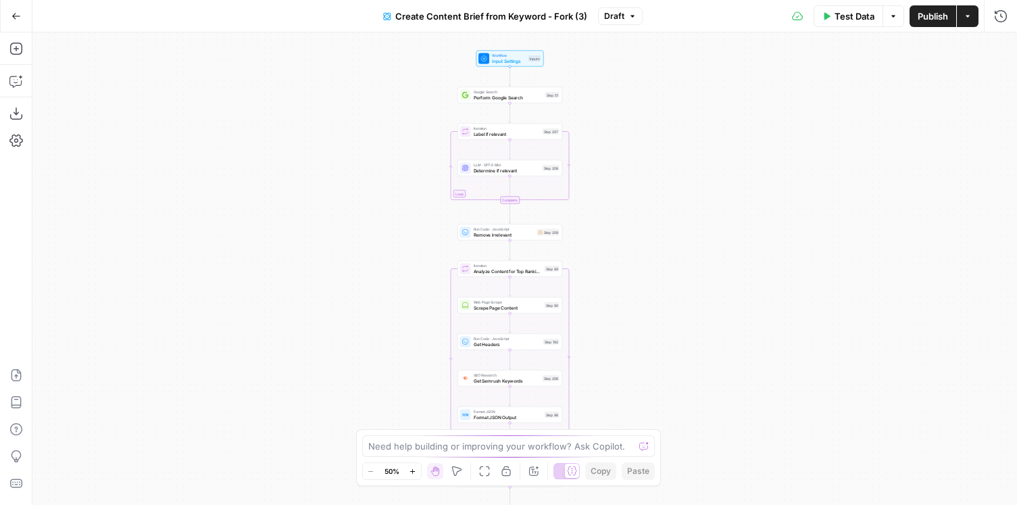
drag, startPoint x: 637, startPoint y: 163, endPoint x: 622, endPoint y: 345, distance: 183.1
click at [622, 346] on div "Workflow Input Settings Inputs Google Search Perform Google Search Step 51 Loop…" at bounding box center [524, 268] width 985 height 472
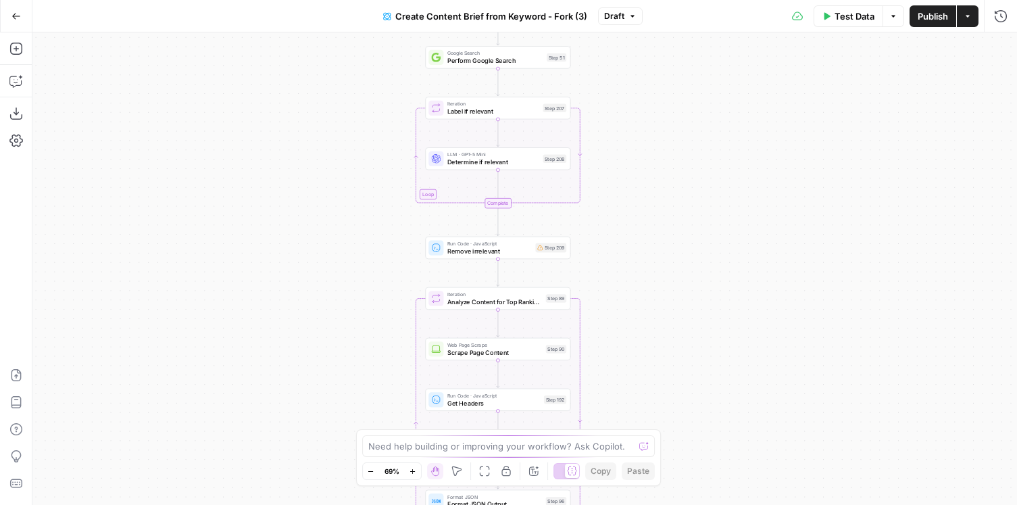
drag, startPoint x: 606, startPoint y: 172, endPoint x: 632, endPoint y: 155, distance: 30.7
click at [632, 155] on div "Workflow Input Settings Inputs Google Search Perform Google Search Step 51 Loop…" at bounding box center [524, 268] width 985 height 472
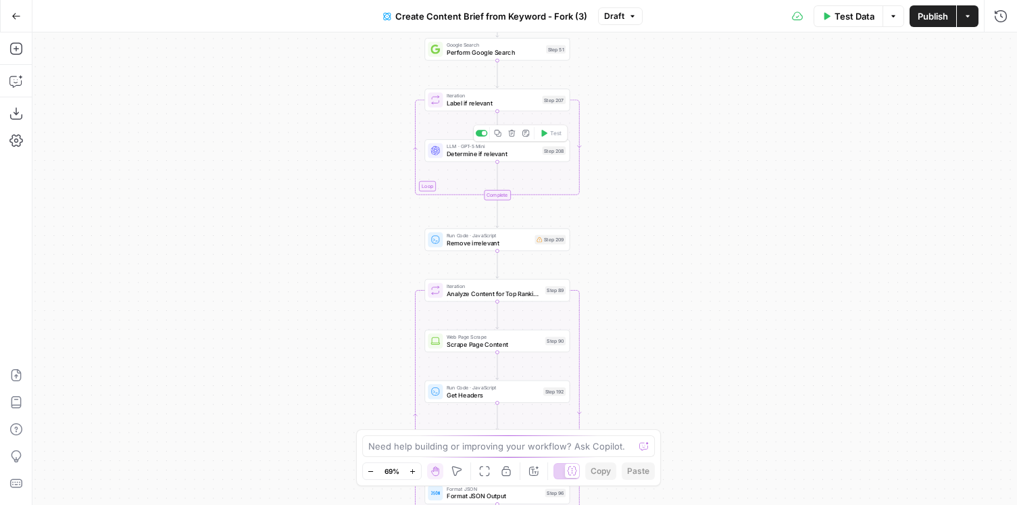
click at [516, 155] on span "Determine if relevant" at bounding box center [493, 153] width 92 height 9
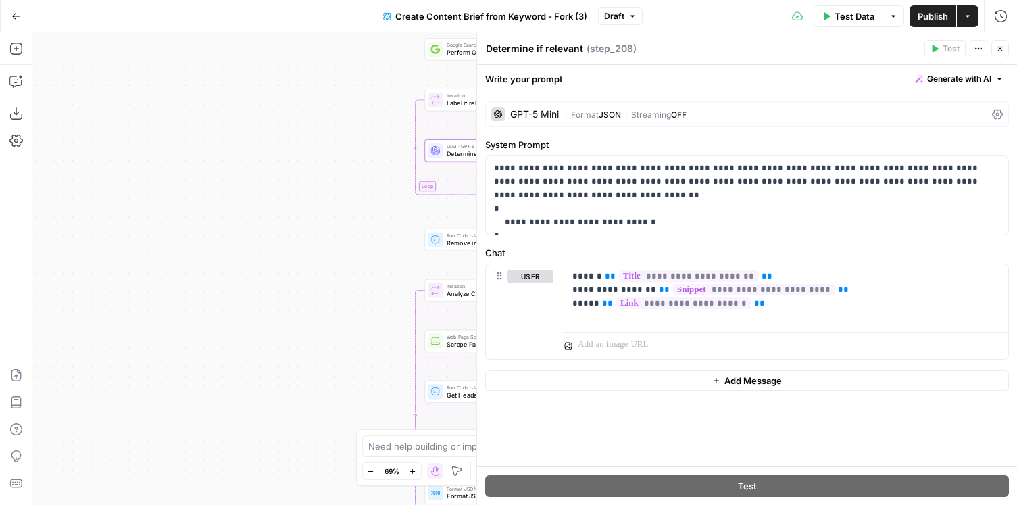
click at [1003, 49] on icon "button" at bounding box center [1000, 49] width 8 height 8
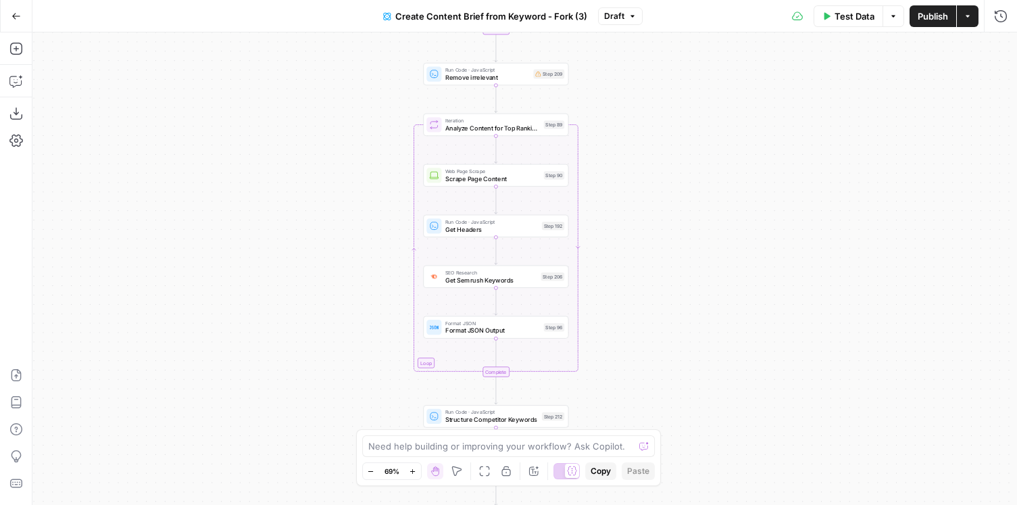
drag, startPoint x: 612, startPoint y: 339, endPoint x: 611, endPoint y: 174, distance: 164.9
click at [611, 173] on div "Workflow Input Settings Inputs Google Search Perform Google Search Step 51 Loop…" at bounding box center [524, 268] width 985 height 472
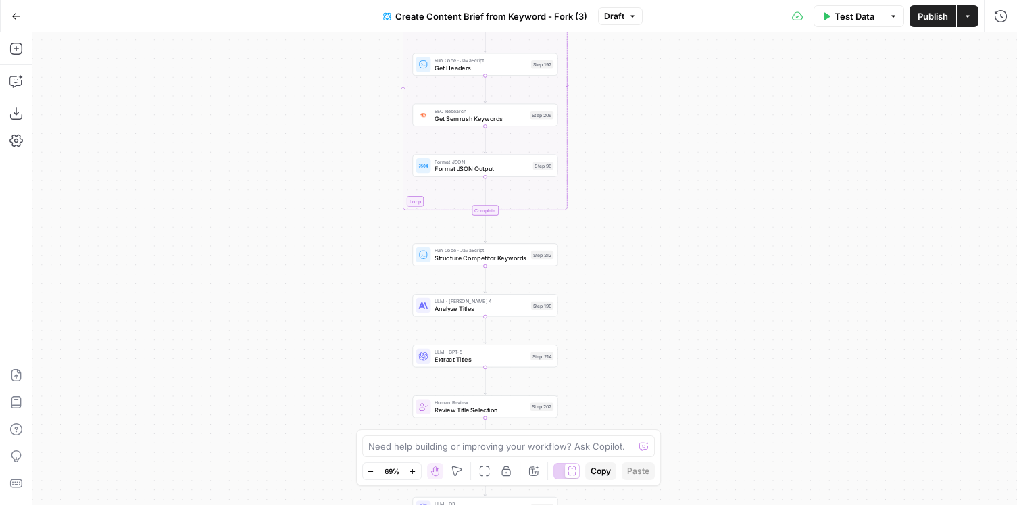
drag, startPoint x: 666, startPoint y: 386, endPoint x: 654, endPoint y: 224, distance: 161.9
click at [655, 224] on div "Workflow Input Settings Inputs Google Search Perform Google Search Step 51 Loop…" at bounding box center [524, 268] width 985 height 472
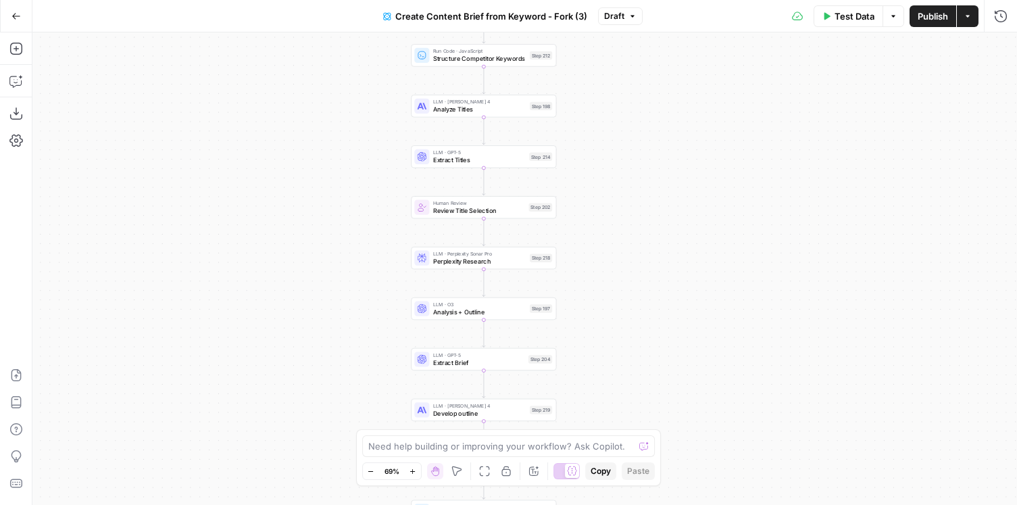
drag, startPoint x: 655, startPoint y: 349, endPoint x: 653, endPoint y: 151, distance: 198.7
click at [653, 151] on div "Workflow Input Settings Inputs Google Search Perform Google Search Step 51 Loop…" at bounding box center [524, 268] width 985 height 472
click at [509, 314] on span "Analysis + Outline" at bounding box center [479, 311] width 93 height 9
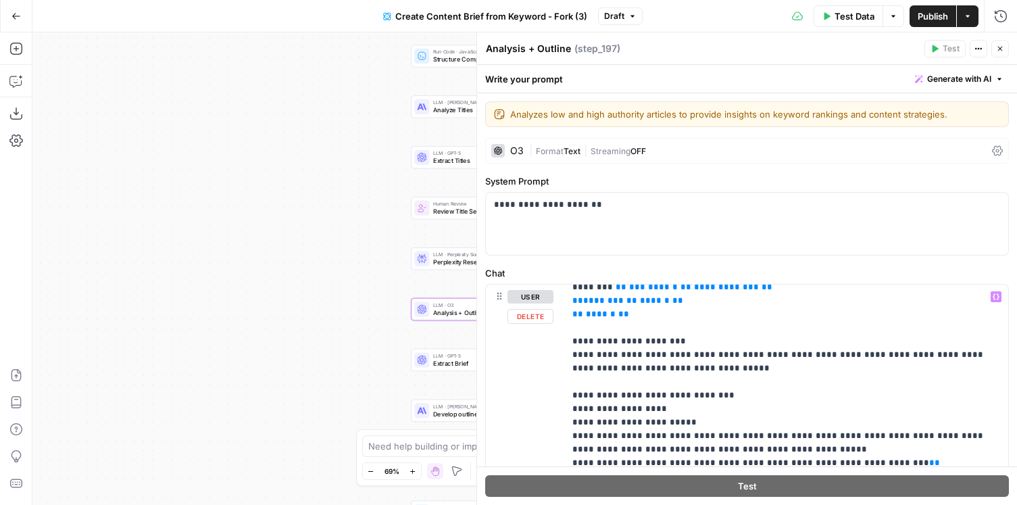
scroll to position [823, 0]
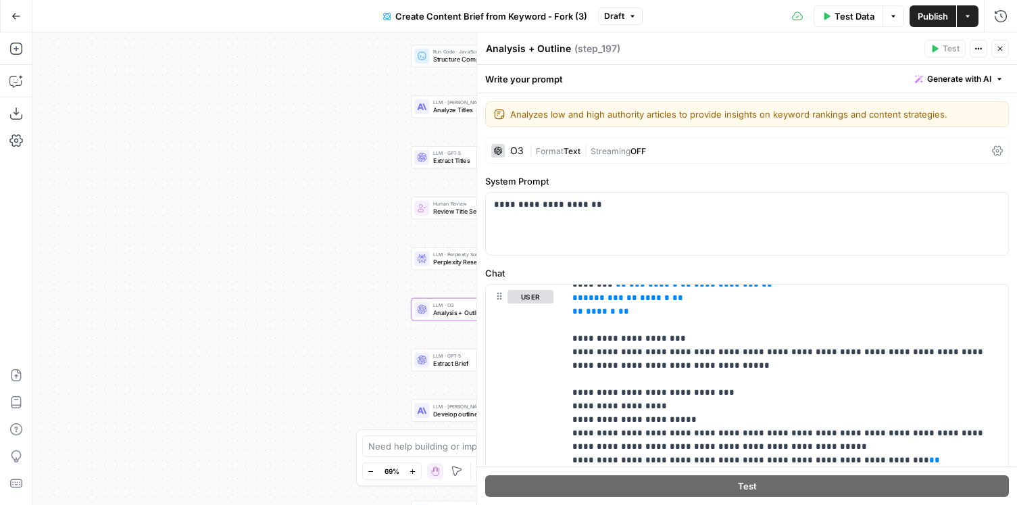
click at [999, 47] on icon "button" at bounding box center [1000, 49] width 5 height 5
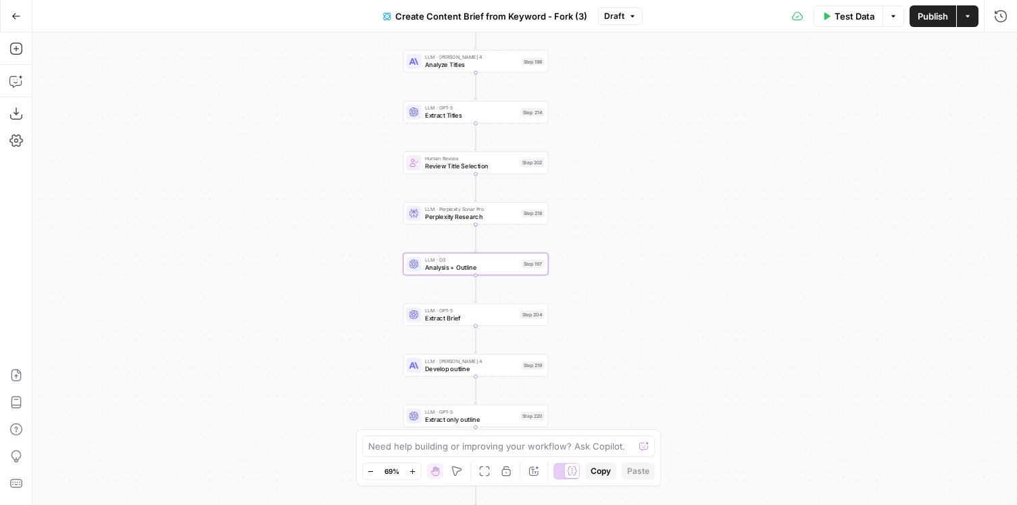
click at [970, 18] on icon "button" at bounding box center [968, 16] width 8 height 8
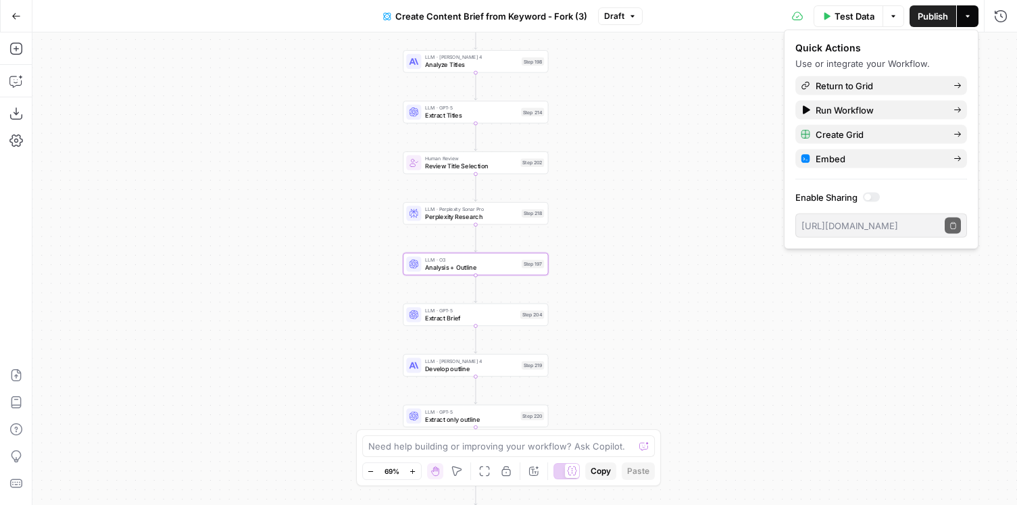
click at [593, 261] on div "Workflow Input Settings Inputs Google Search Perform Google Search Step 51 Loop…" at bounding box center [524, 268] width 985 height 472
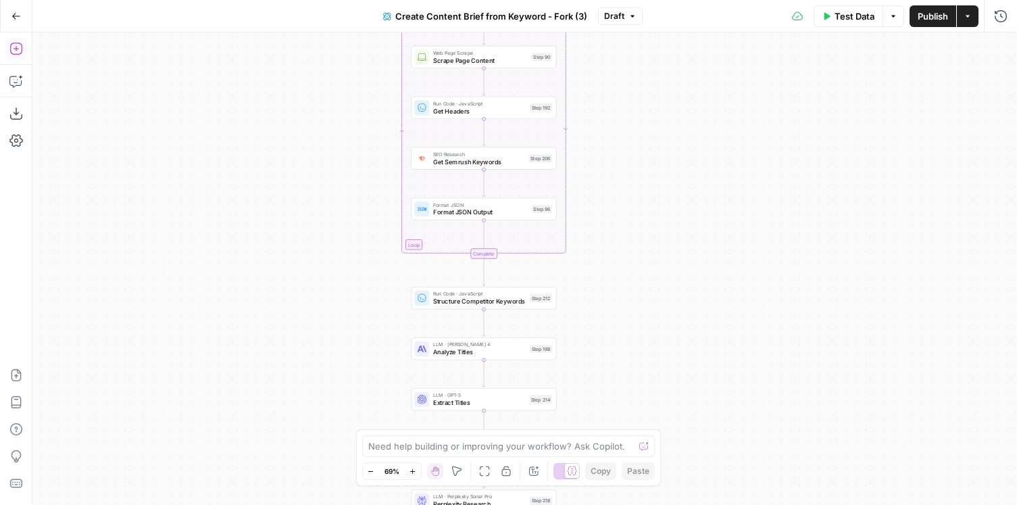
click at [15, 57] on button "Add Steps" at bounding box center [16, 49] width 22 height 22
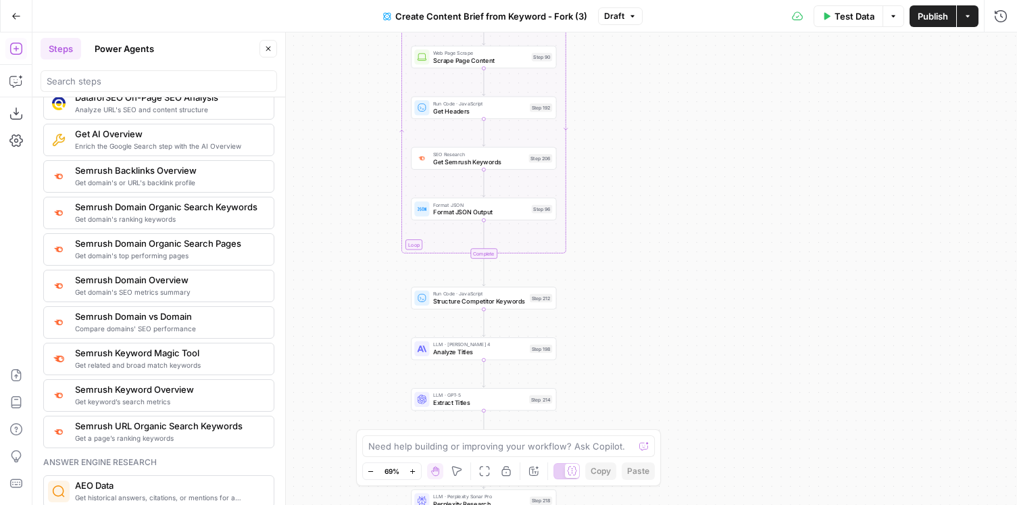
scroll to position [1467, 0]
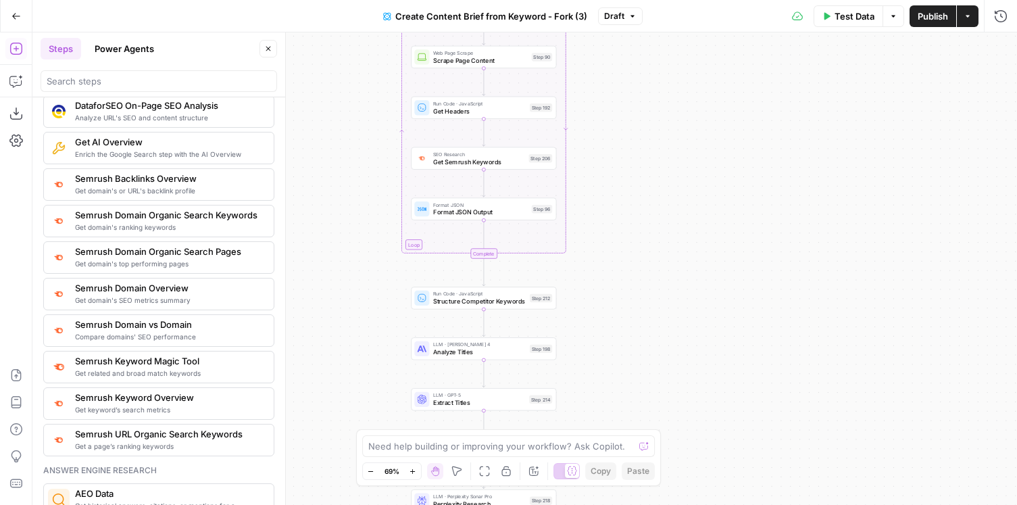
click at [118, 56] on button "Power Agents" at bounding box center [124, 49] width 76 height 22
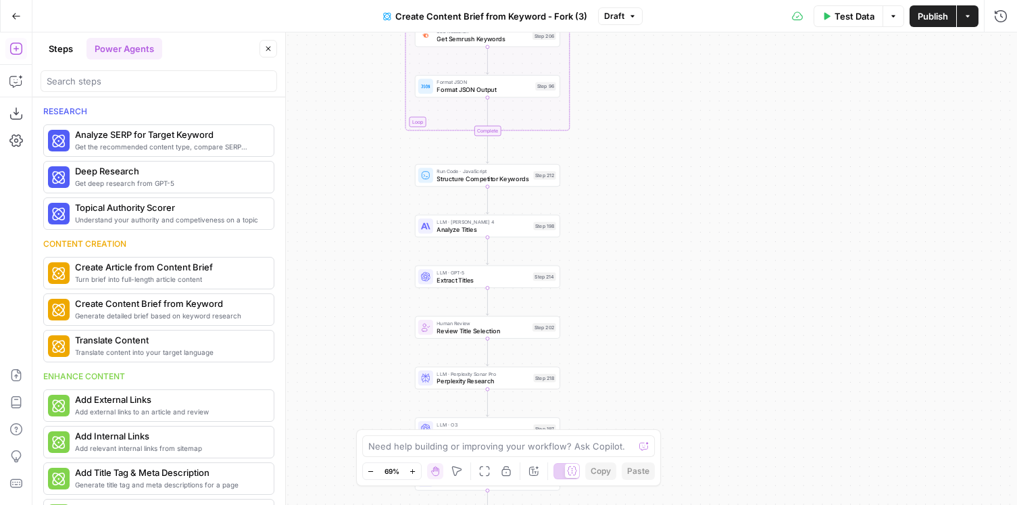
click at [61, 53] on button "Steps" at bounding box center [61, 49] width 41 height 22
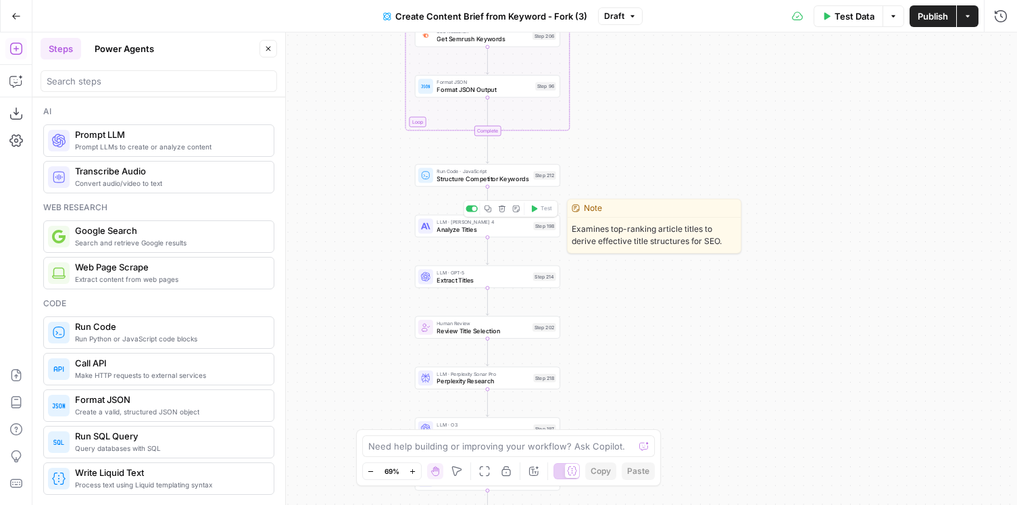
click at [464, 231] on span "Analyze Titles" at bounding box center [483, 228] width 93 height 9
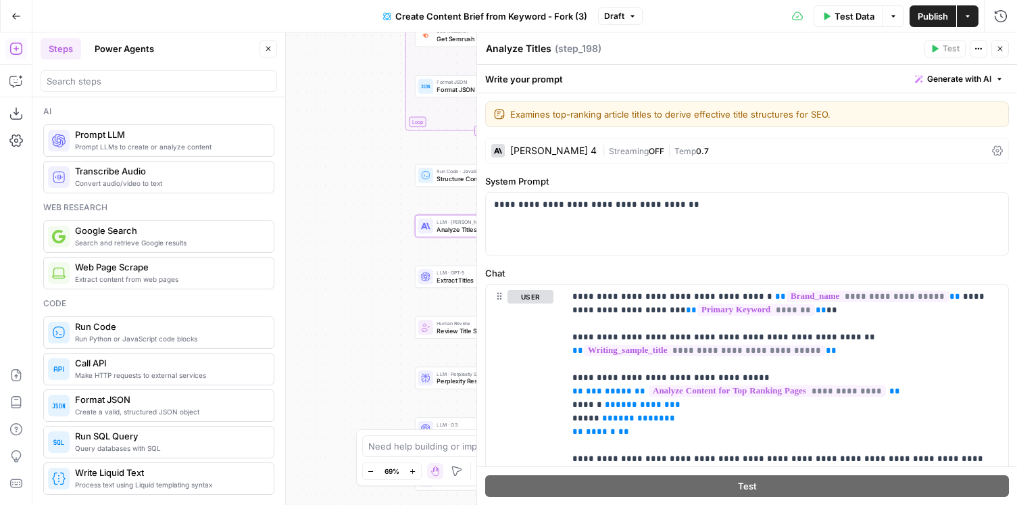
click at [552, 147] on div "[PERSON_NAME] 4" at bounding box center [553, 150] width 86 height 9
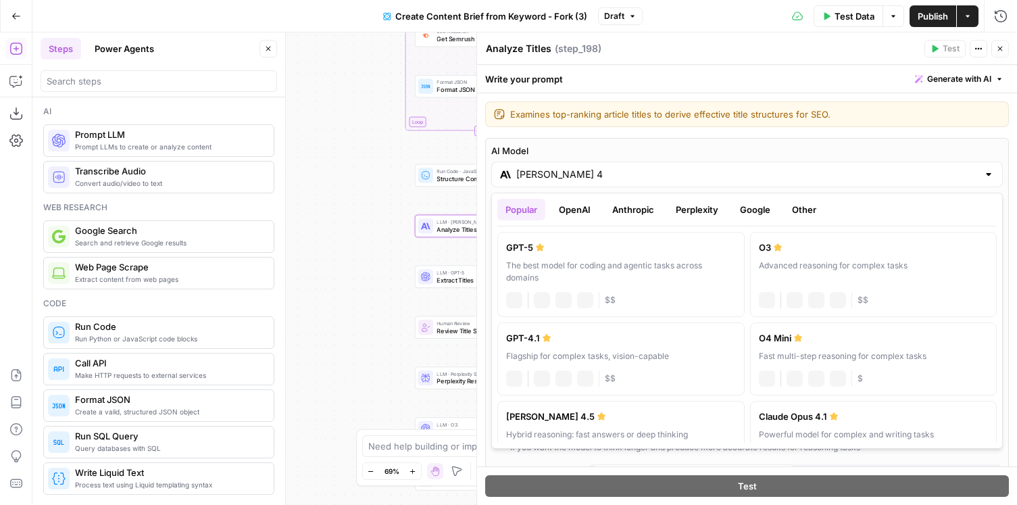
click at [695, 177] on input "[PERSON_NAME] 4" at bounding box center [747, 175] width 462 height 14
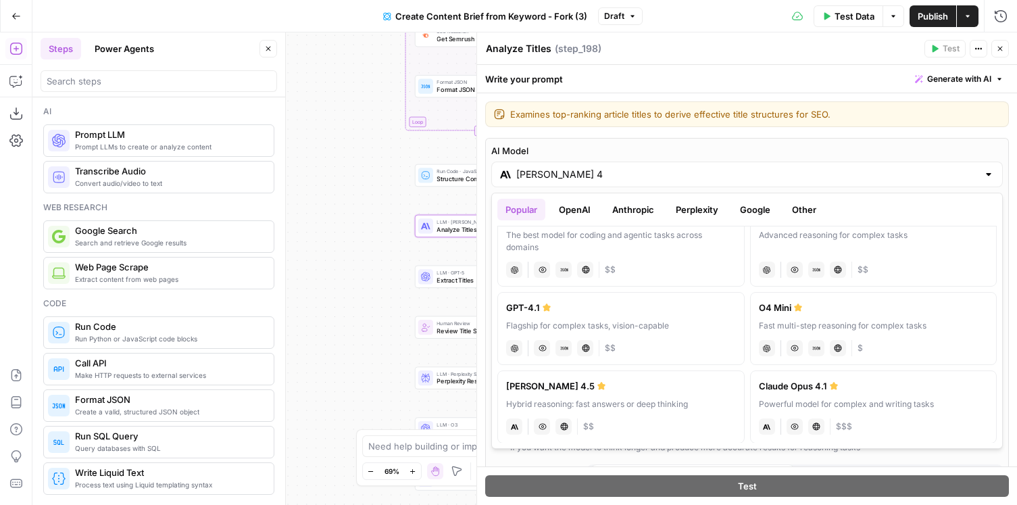
scroll to position [32, 0]
click at [995, 50] on button "Close" at bounding box center [1000, 49] width 18 height 18
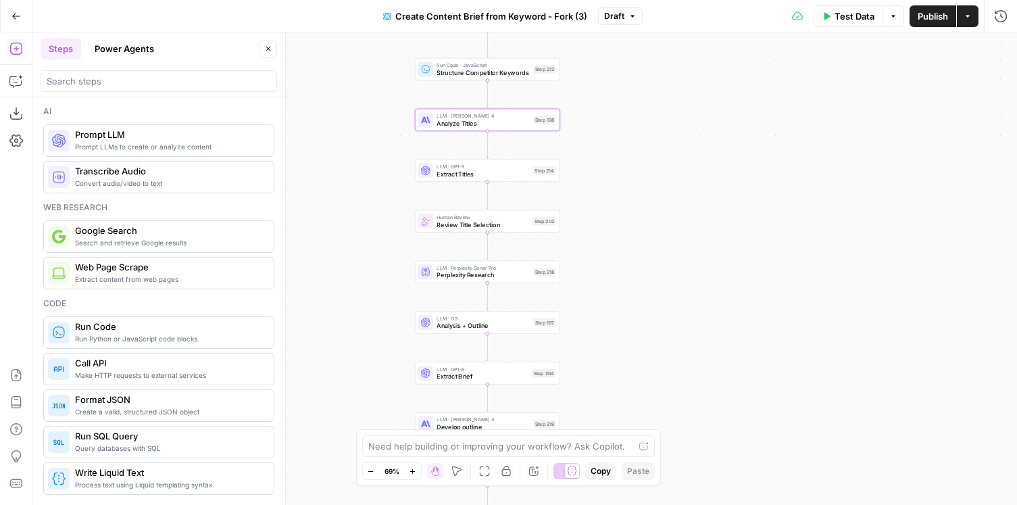
drag, startPoint x: 629, startPoint y: 351, endPoint x: 629, endPoint y: 241, distance: 110.1
click at [629, 241] on div "Workflow Input Settings Inputs Google Search Perform Google Search Step 51 Loop…" at bounding box center [524, 268] width 985 height 472
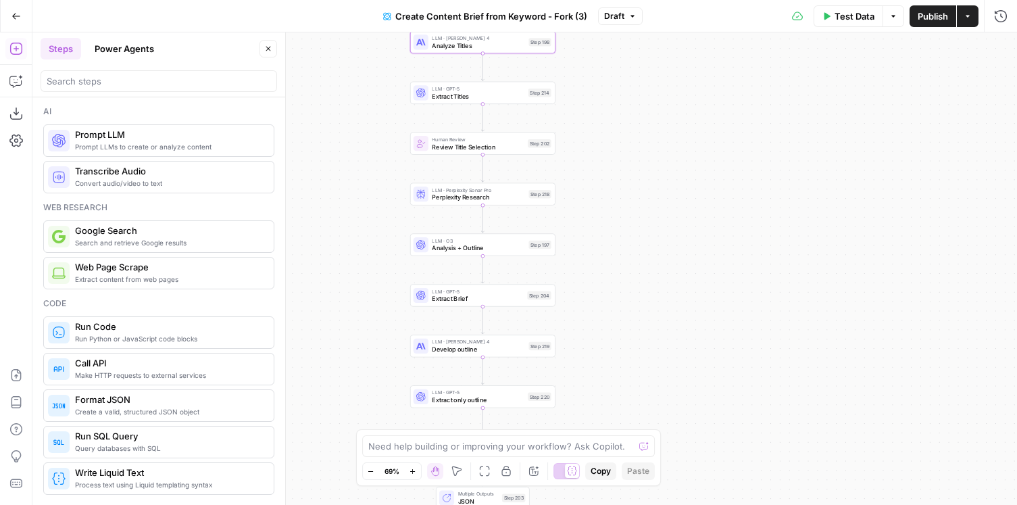
drag, startPoint x: 629, startPoint y: 241, endPoint x: 624, endPoint y: 168, distance: 73.8
click at [624, 168] on div "Workflow Input Settings Inputs Google Search Perform Google Search Step 51 Loop…" at bounding box center [524, 268] width 985 height 472
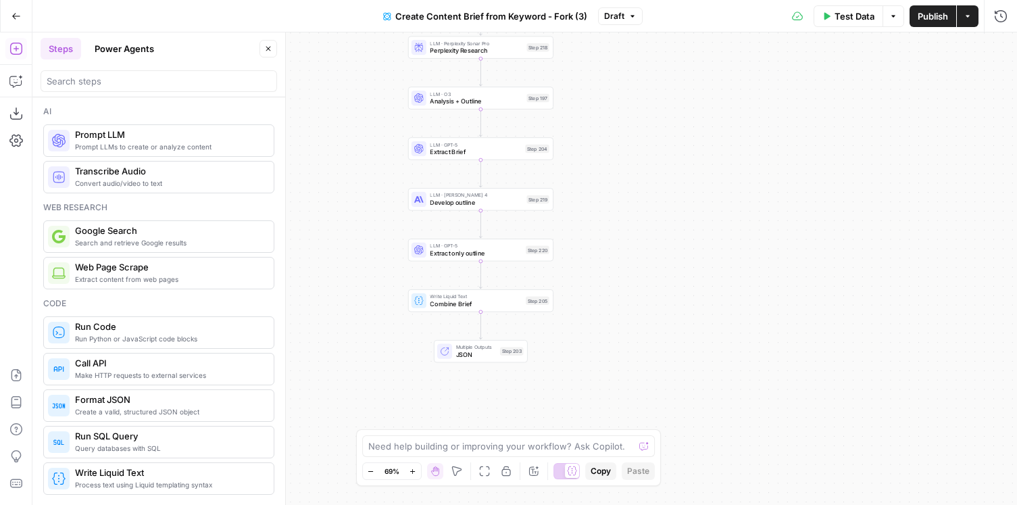
drag, startPoint x: 622, startPoint y: 264, endPoint x: 619, endPoint y: 116, distance: 148.7
click at [619, 116] on div "Workflow Input Settings Inputs Google Search Perform Google Search Step 51 Loop…" at bounding box center [524, 268] width 985 height 472
click at [969, 18] on icon "button" at bounding box center [968, 16] width 8 height 8
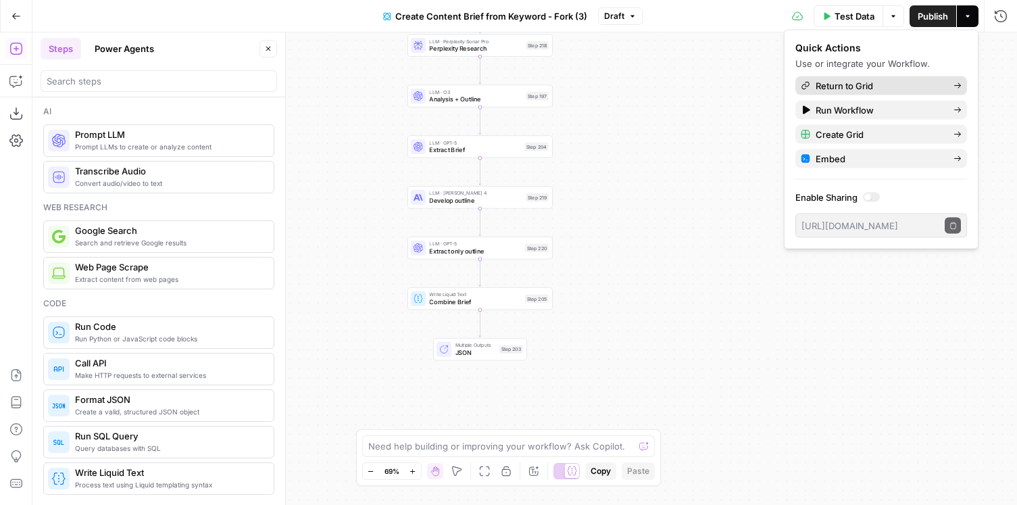
click at [874, 84] on span "Return to Grid" at bounding box center [879, 86] width 127 height 14
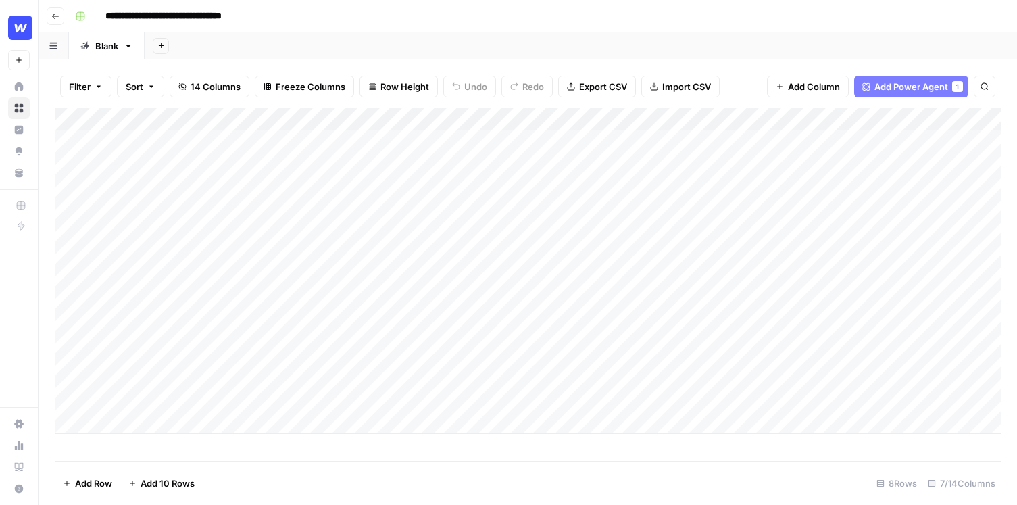
click at [569, 353] on div "Add Column" at bounding box center [528, 271] width 946 height 326
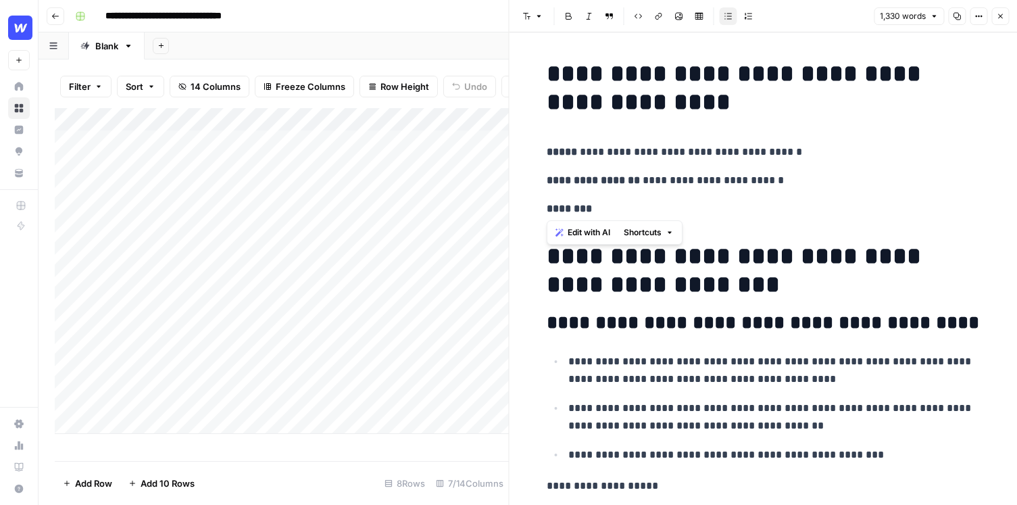
drag, startPoint x: 731, startPoint y: 209, endPoint x: 642, endPoint y: 164, distance: 100.3
click at [597, 237] on span "Edit with AI" at bounding box center [589, 232] width 43 height 12
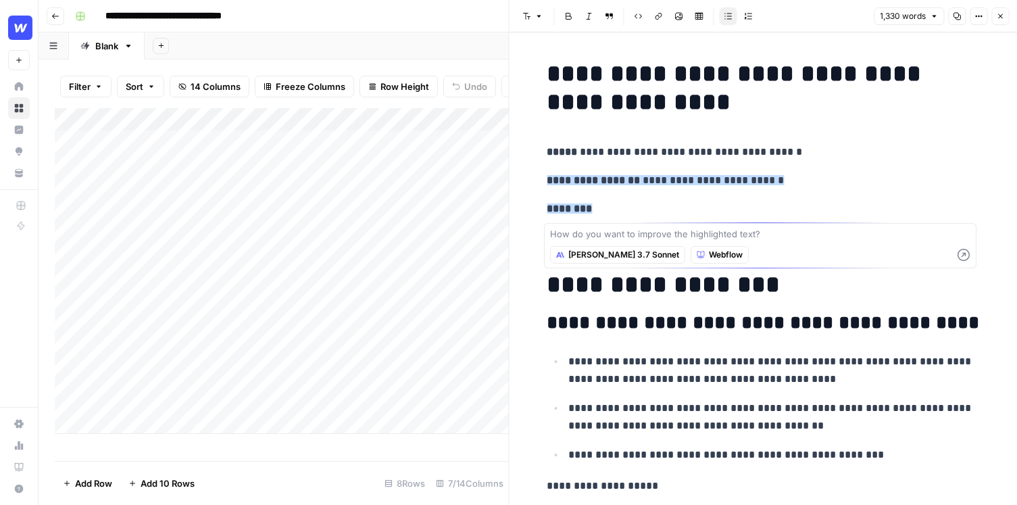
click at [655, 211] on p "********" at bounding box center [763, 209] width 432 height 18
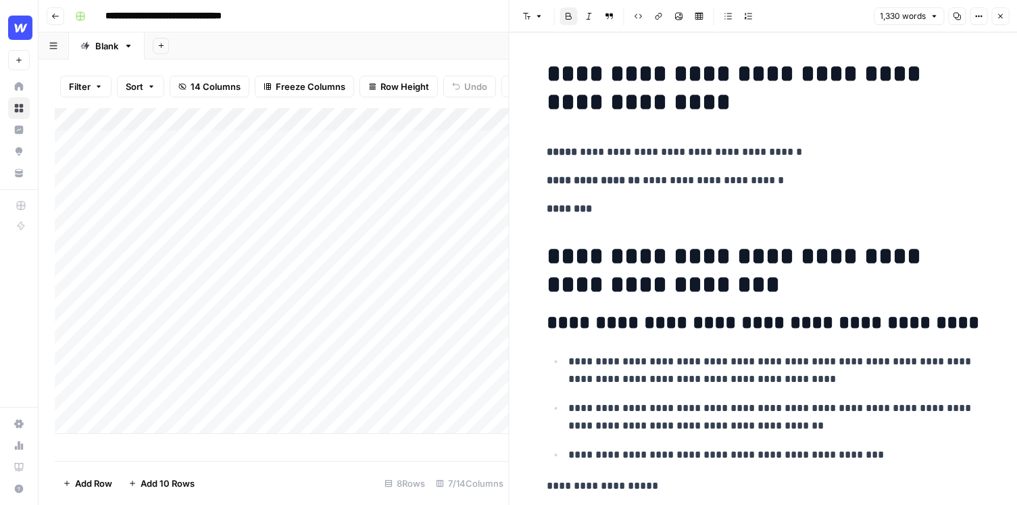
click at [376, 439] on div "Add Column" at bounding box center [282, 284] width 454 height 353
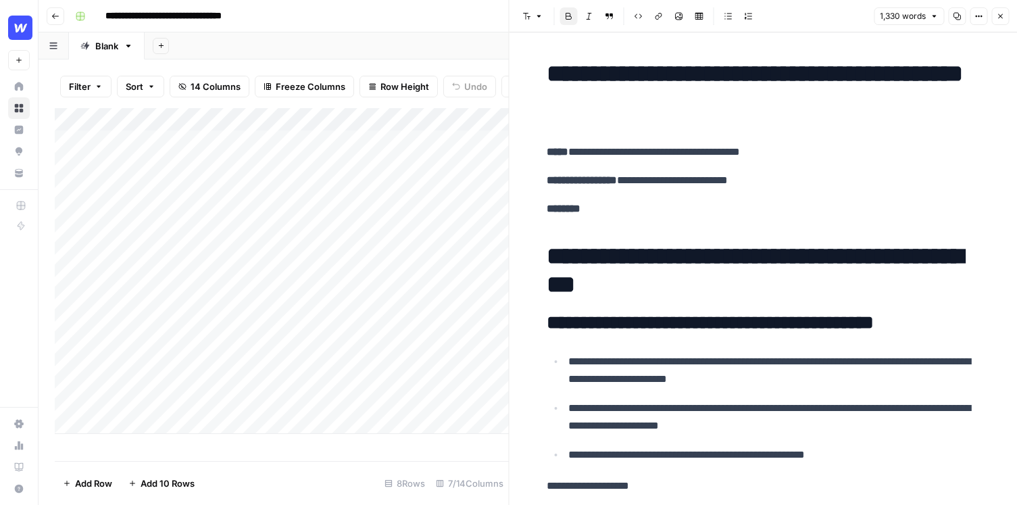
click at [1001, 18] on icon "button" at bounding box center [1000, 16] width 5 height 5
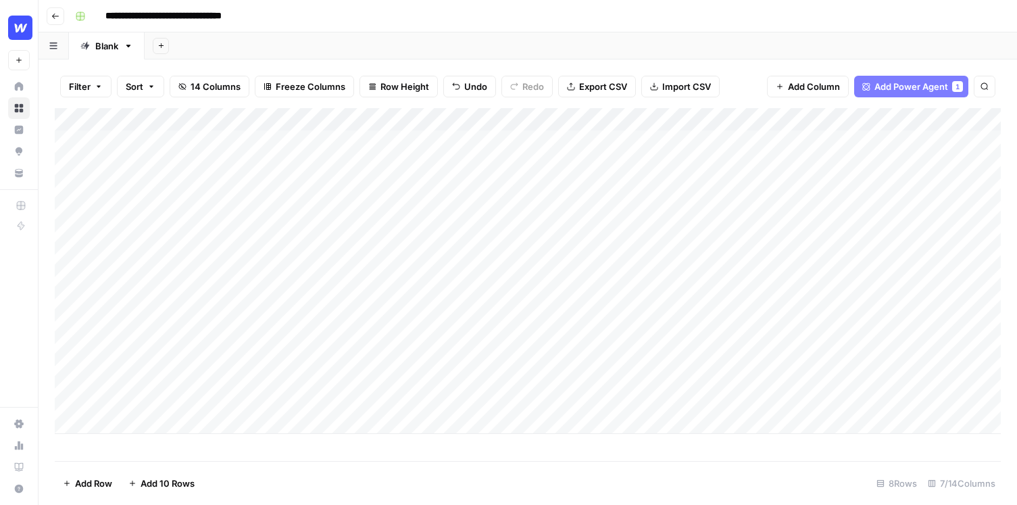
click at [884, 351] on div "Add Column" at bounding box center [528, 271] width 946 height 326
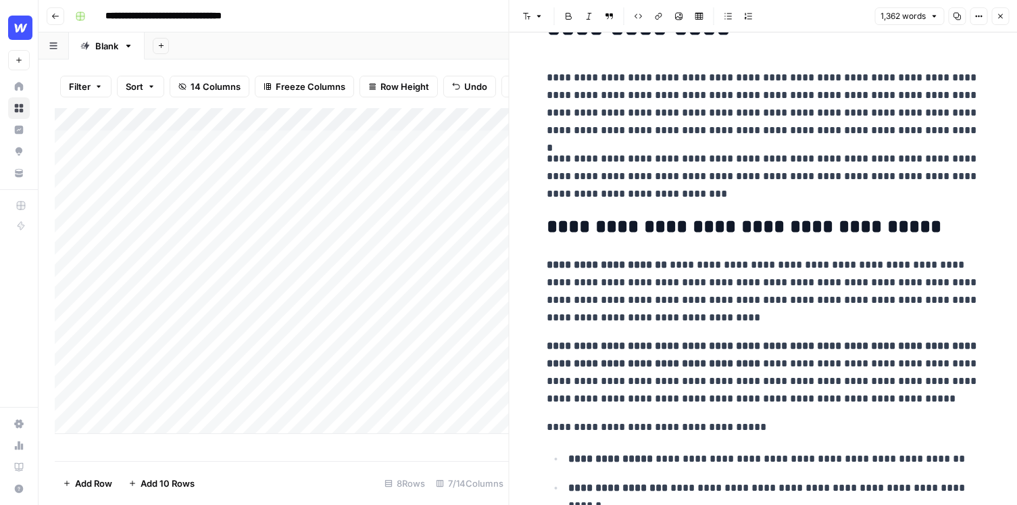
scroll to position [76, 0]
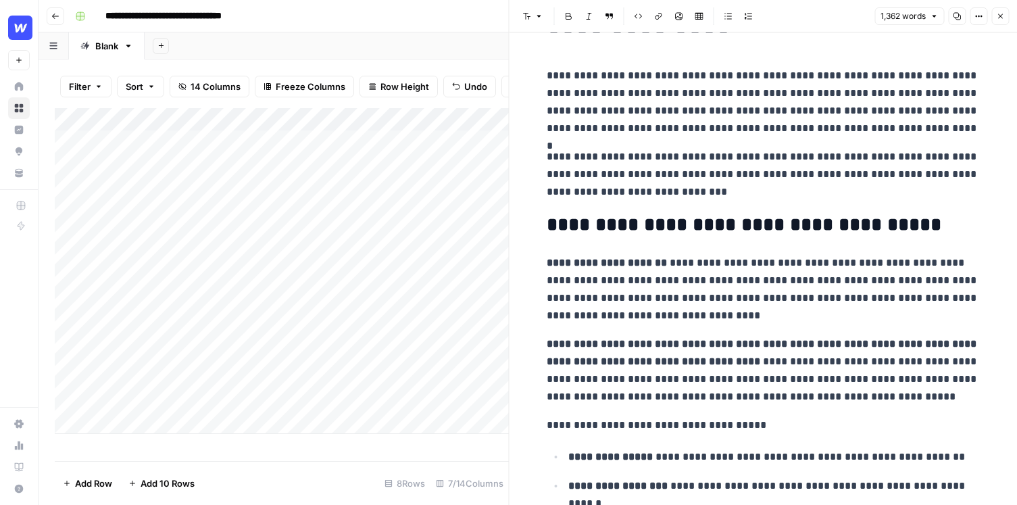
click at [996, 20] on icon "button" at bounding box center [1000, 16] width 8 height 8
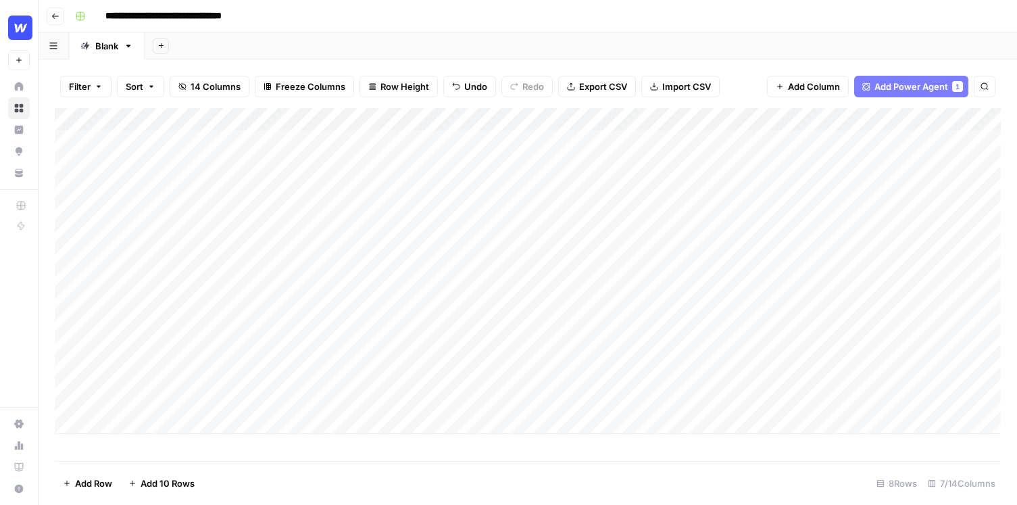
click at [452, 118] on div "Add Column" at bounding box center [528, 271] width 946 height 326
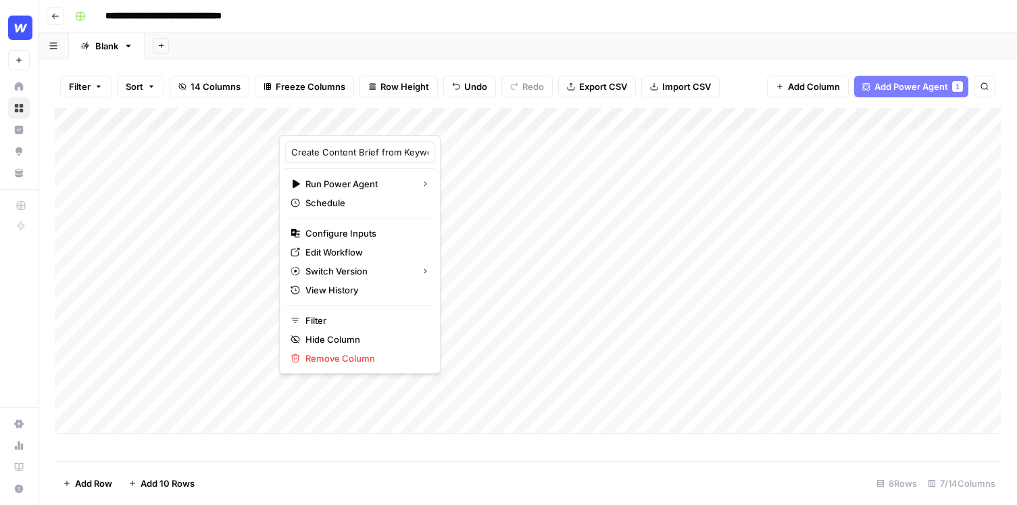
click at [528, 28] on header "**********" at bounding box center [528, 16] width 978 height 32
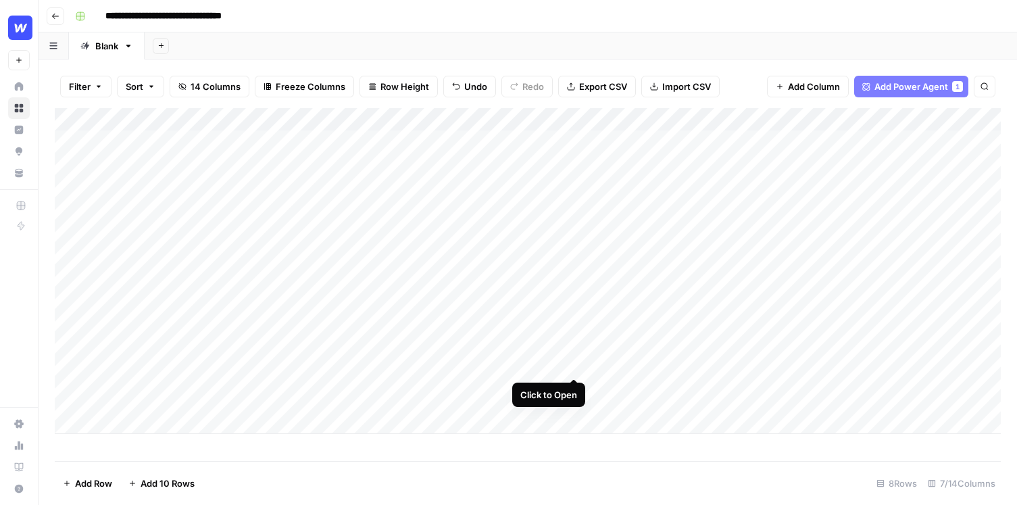
click at [576, 354] on div "Add Column" at bounding box center [528, 271] width 946 height 326
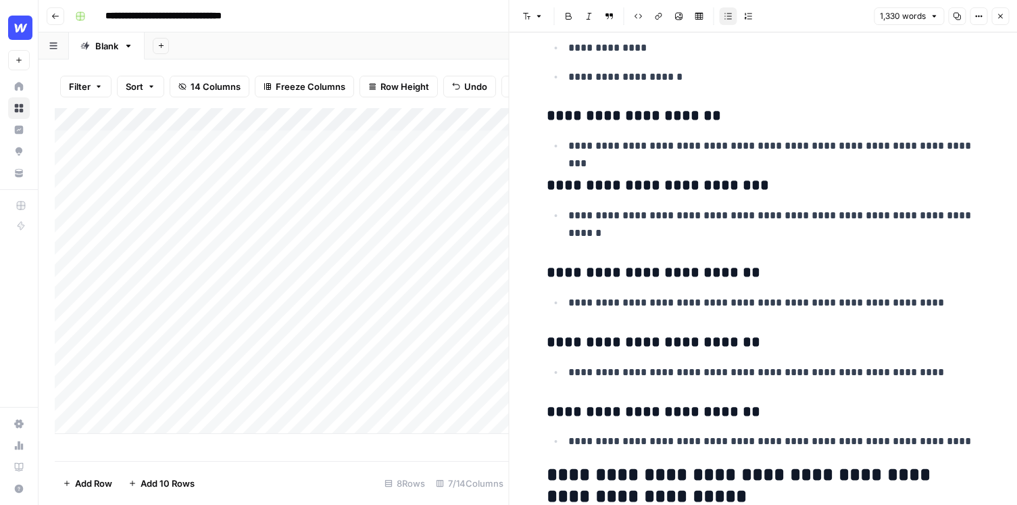
scroll to position [3135, 0]
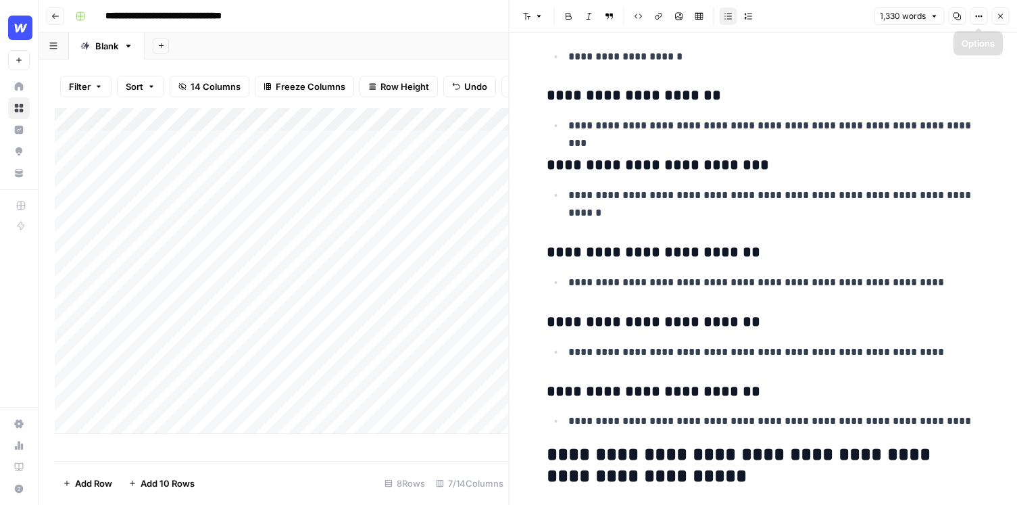
click at [998, 19] on icon "button" at bounding box center [1000, 16] width 8 height 8
